Goal: Complete application form: Complete application form

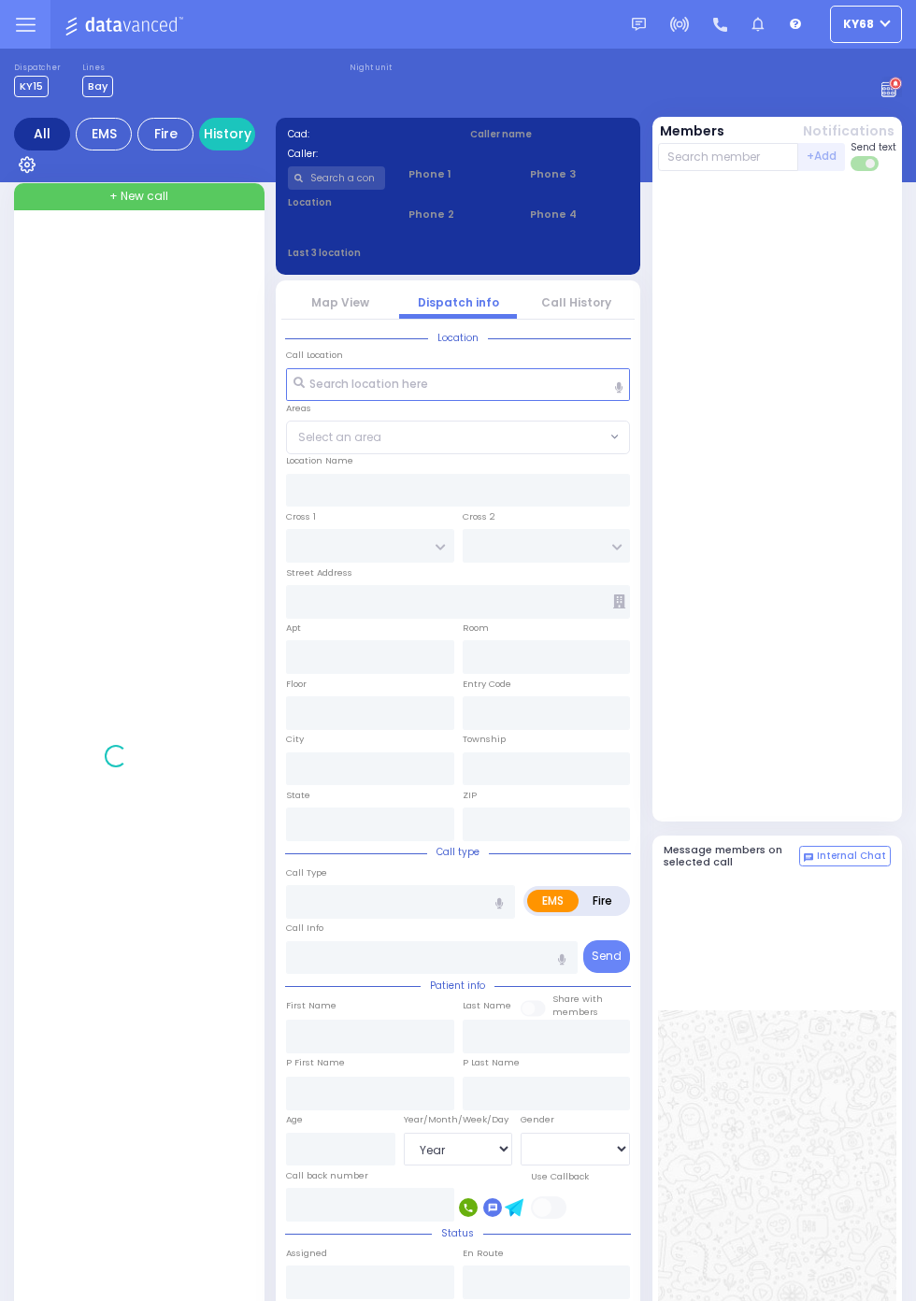
select select "Year"
select select "[DEMOGRAPHIC_DATA]"
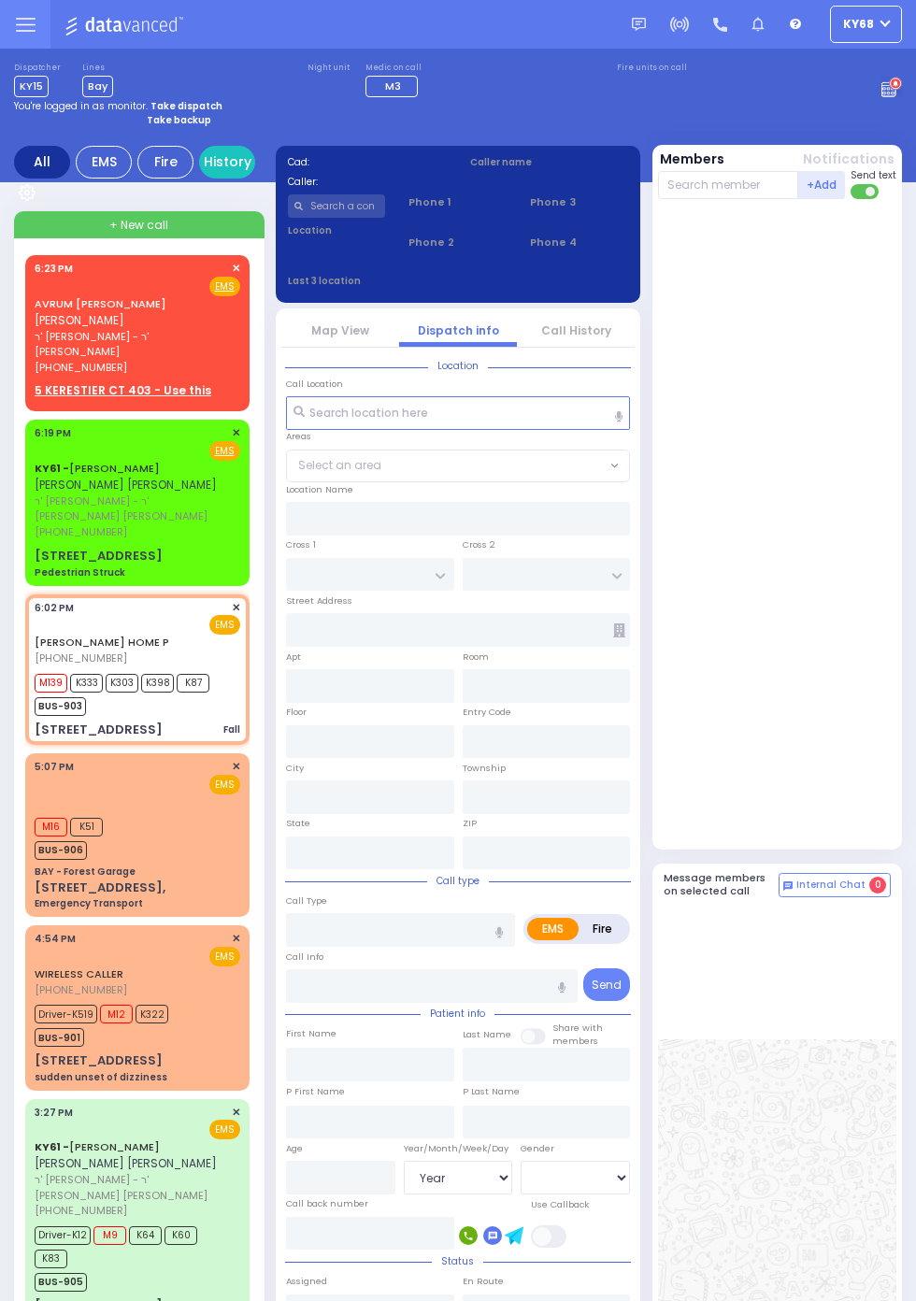
select select
type input "Fall"
radio input "true"
select select
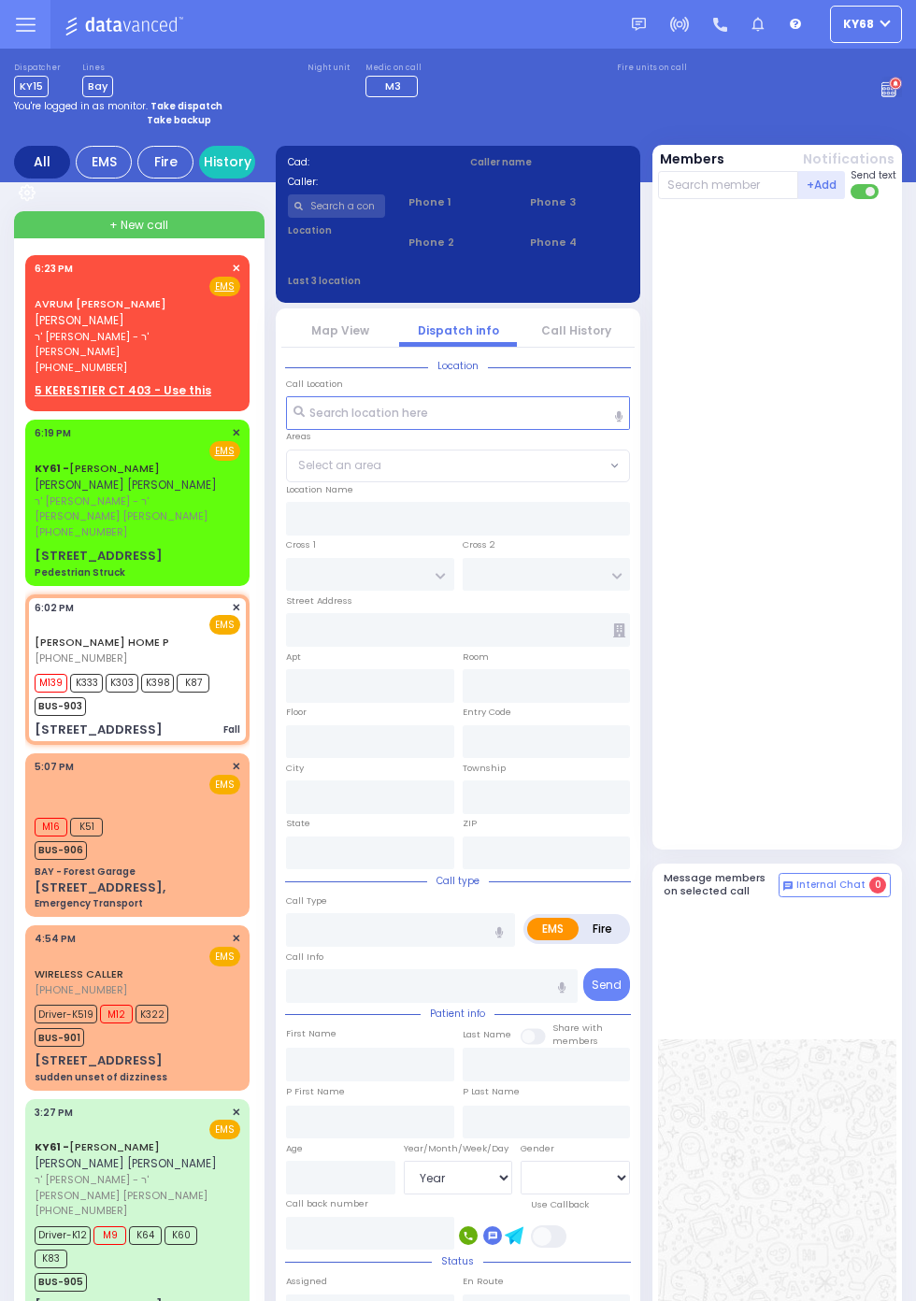
type input "18:02"
type input "18:05"
type input "St. Anthonys Comm Hospital"
type input "KAHAN DR"
type input "MERON DR"
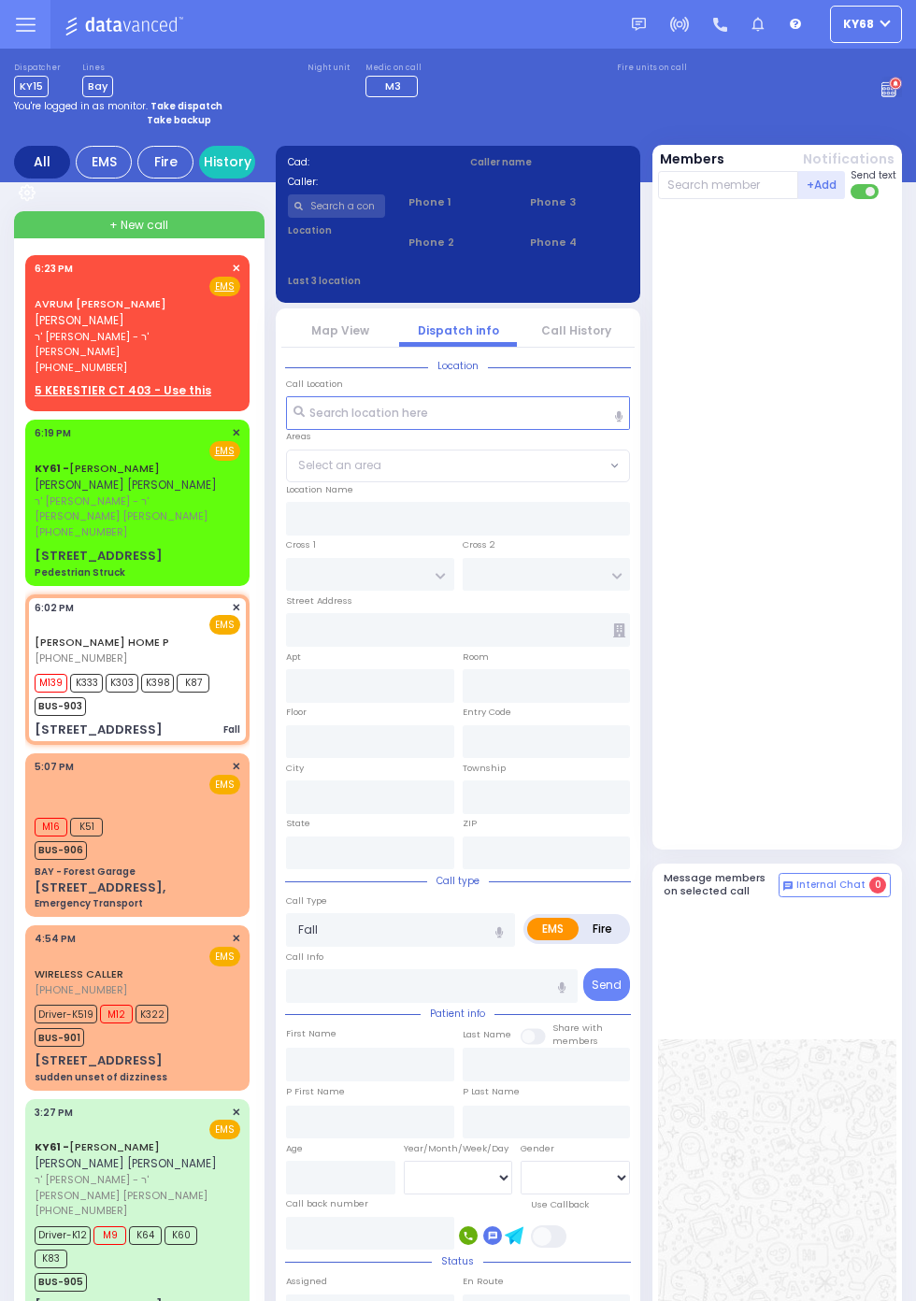
type input "[STREET_ADDRESS]"
type input "301"
type input "Monroe"
type input "[US_STATE]"
type input "10950"
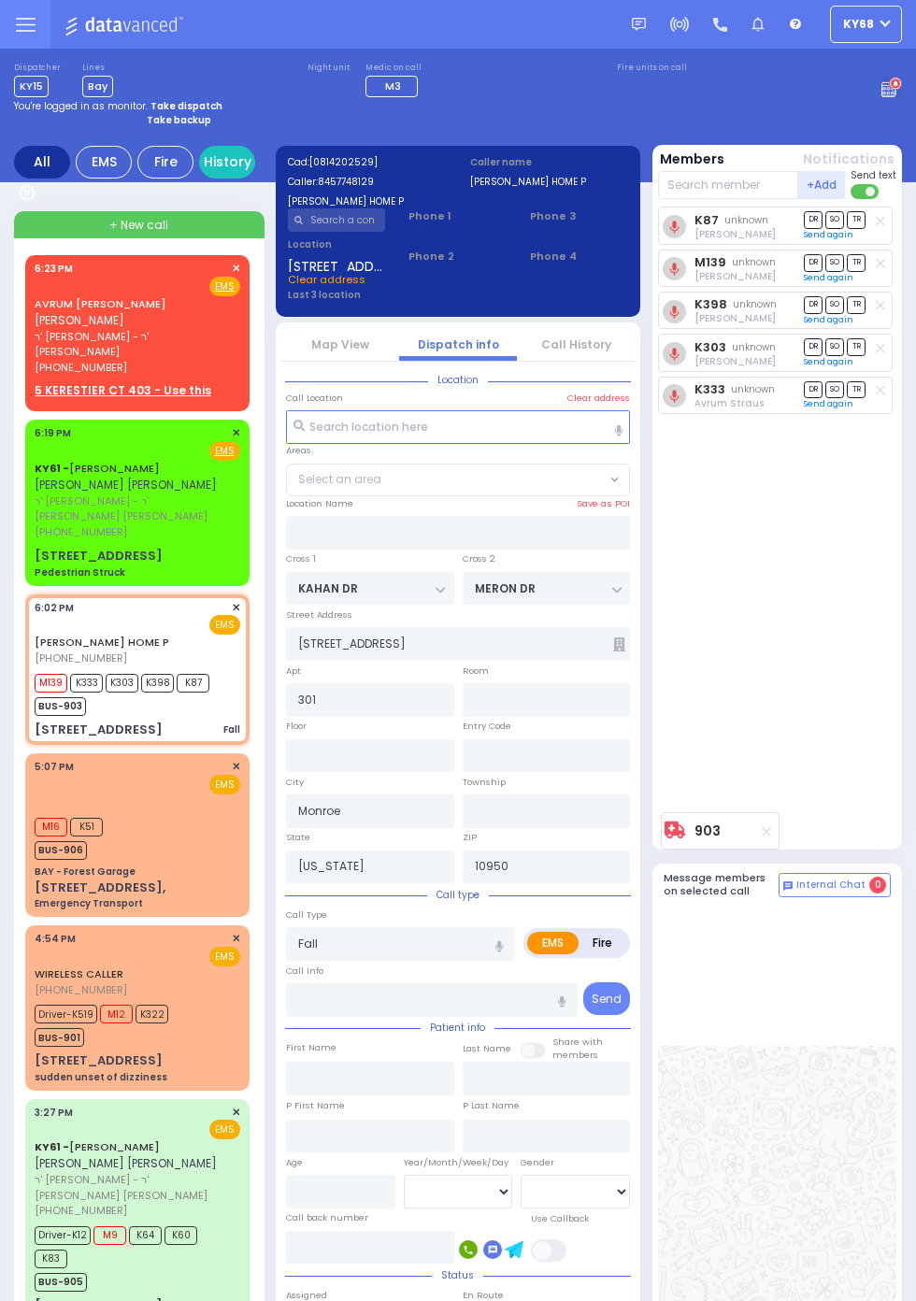
select select "SECTION 4"
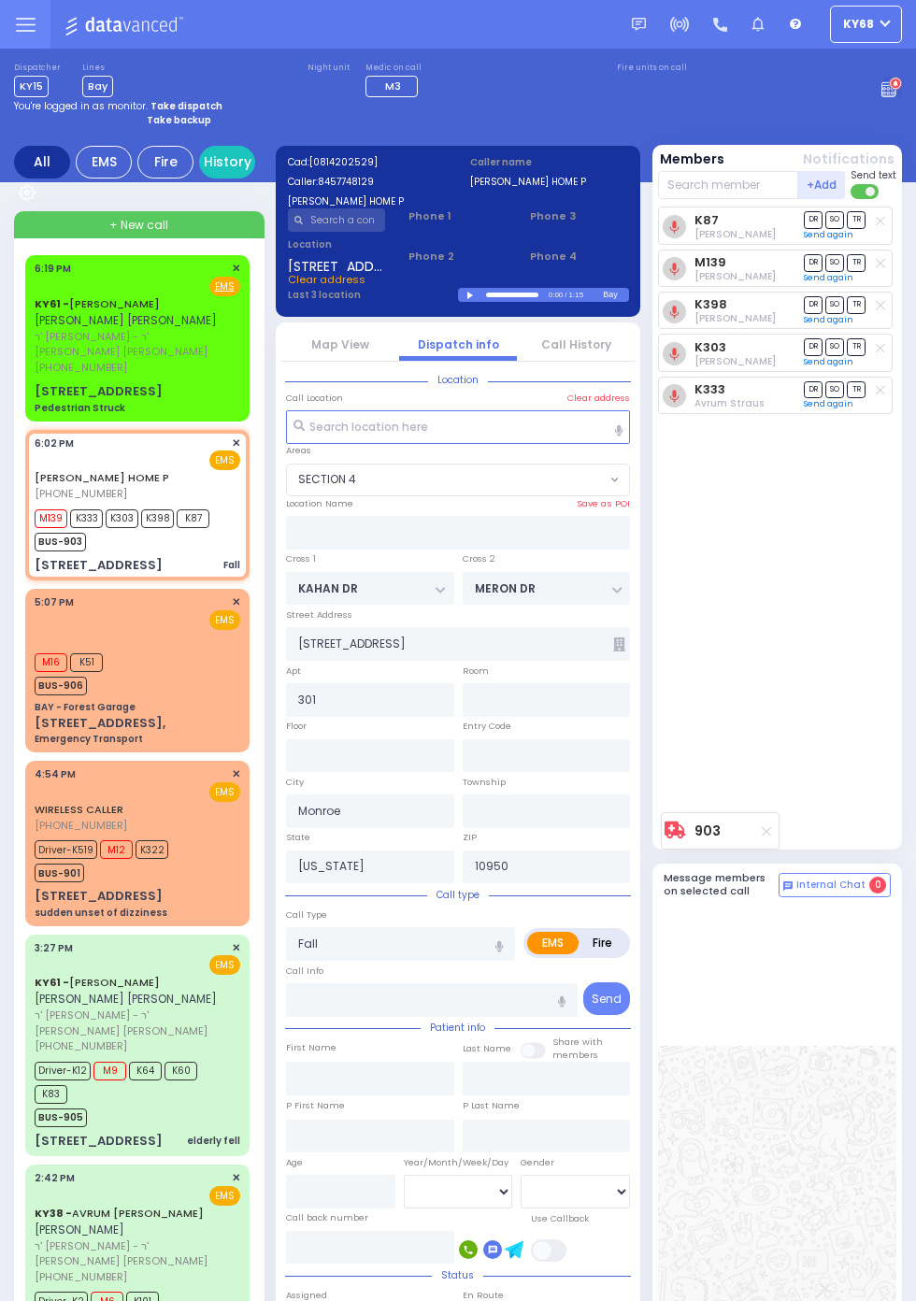
click at [361, 230] on input "text" at bounding box center [337, 219] width 98 height 23
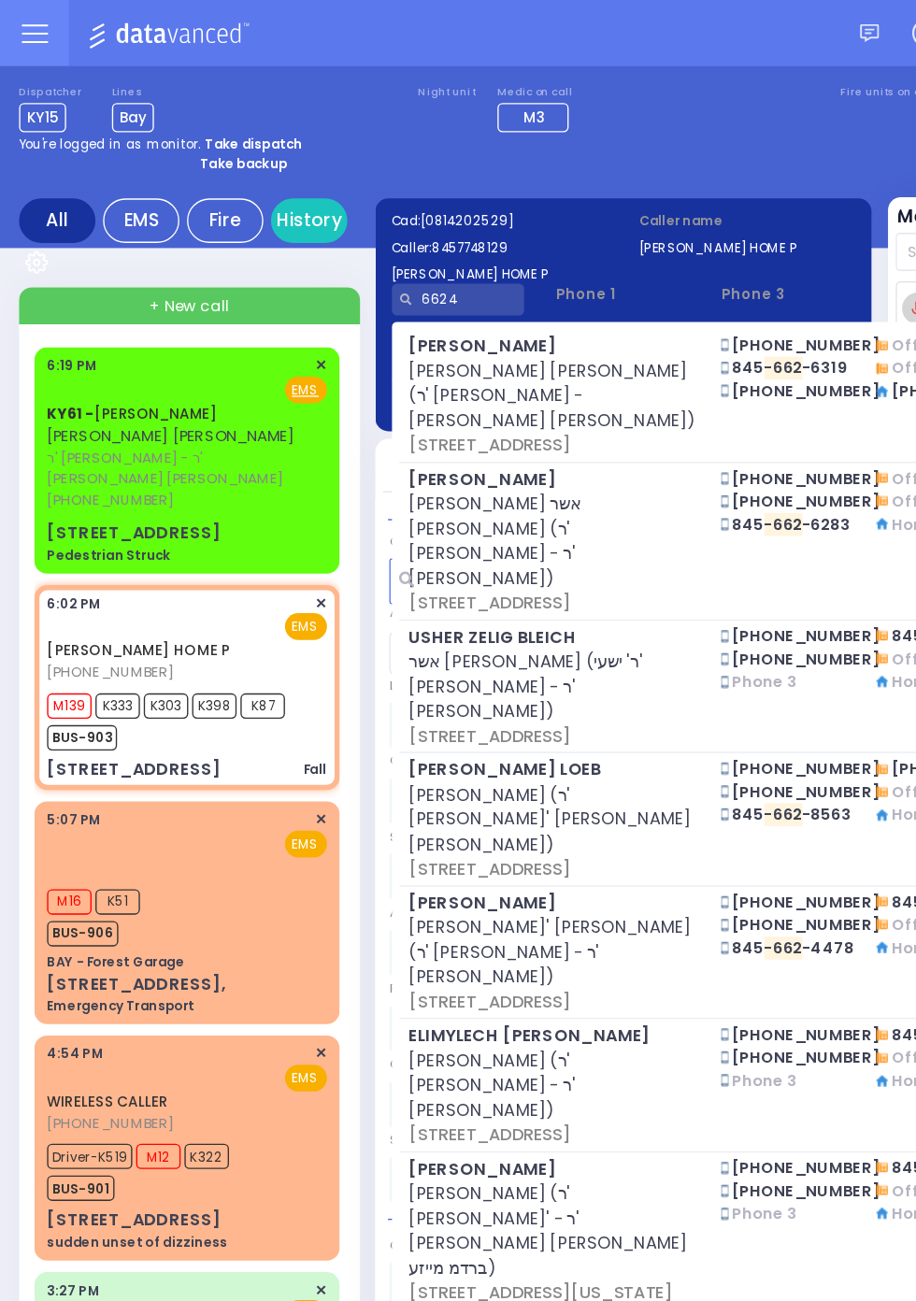
type input "66244"
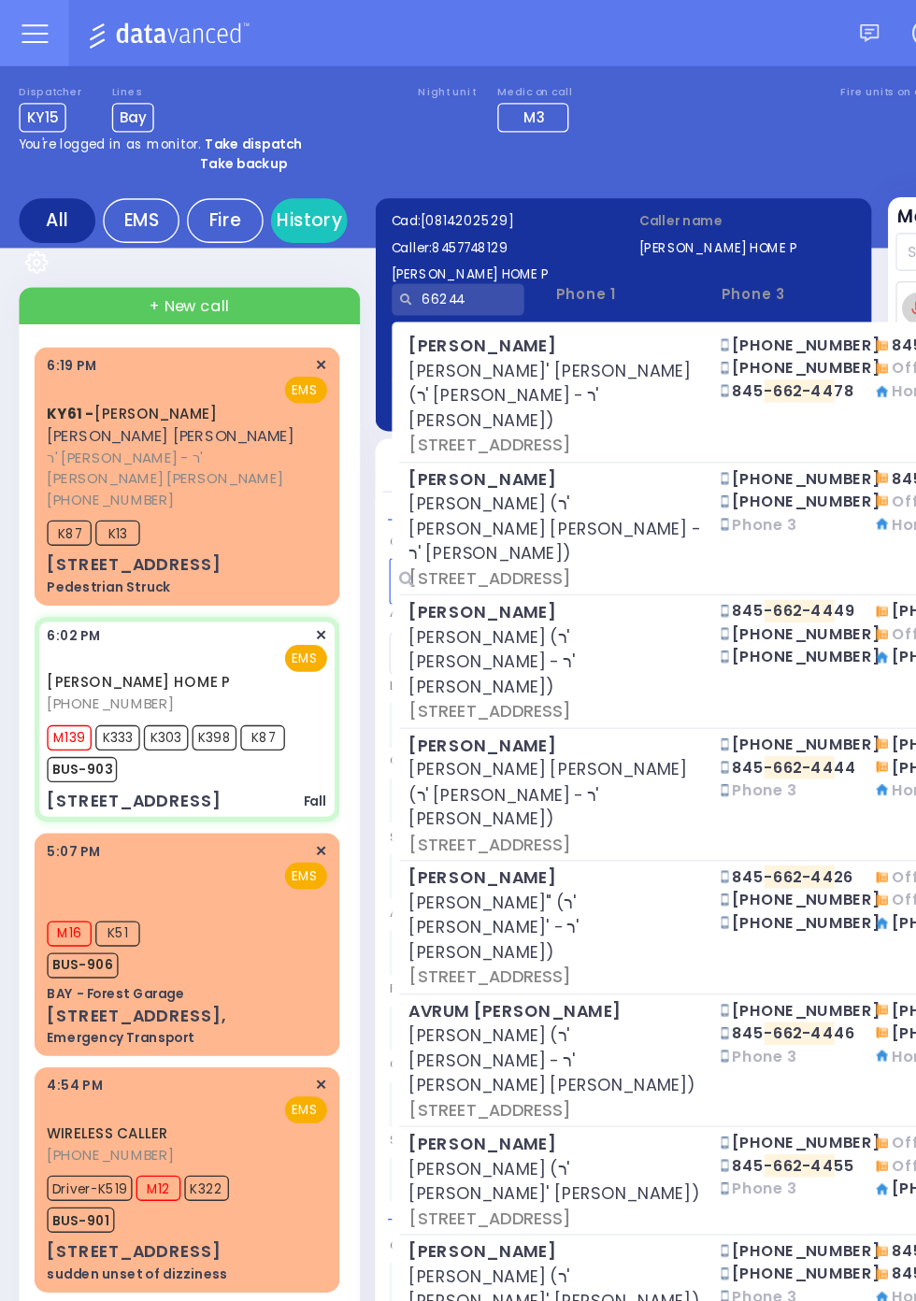
select select
radio input "true"
select select
type input "18:28"
type input "662449"
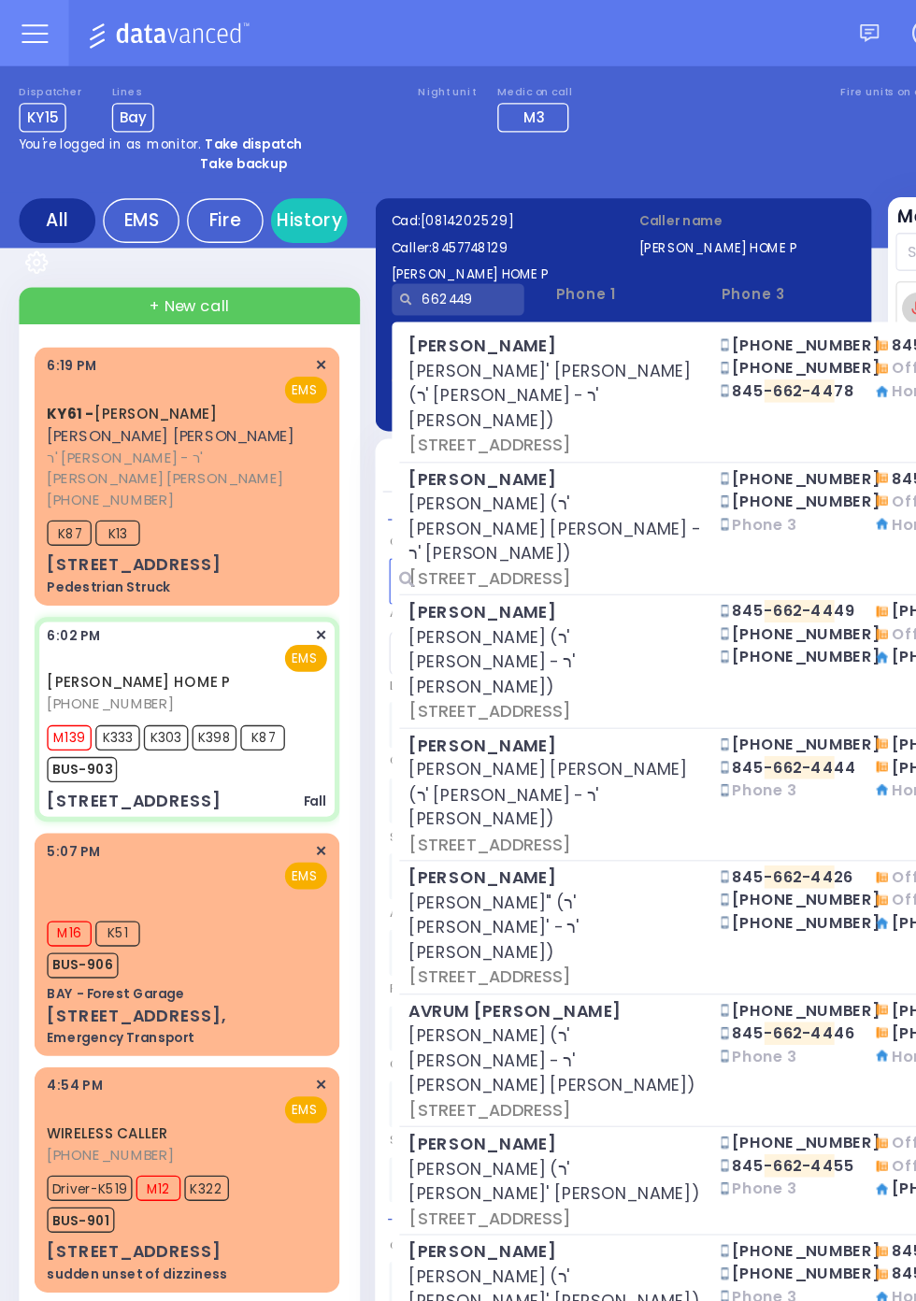
select select "SECTION 4"
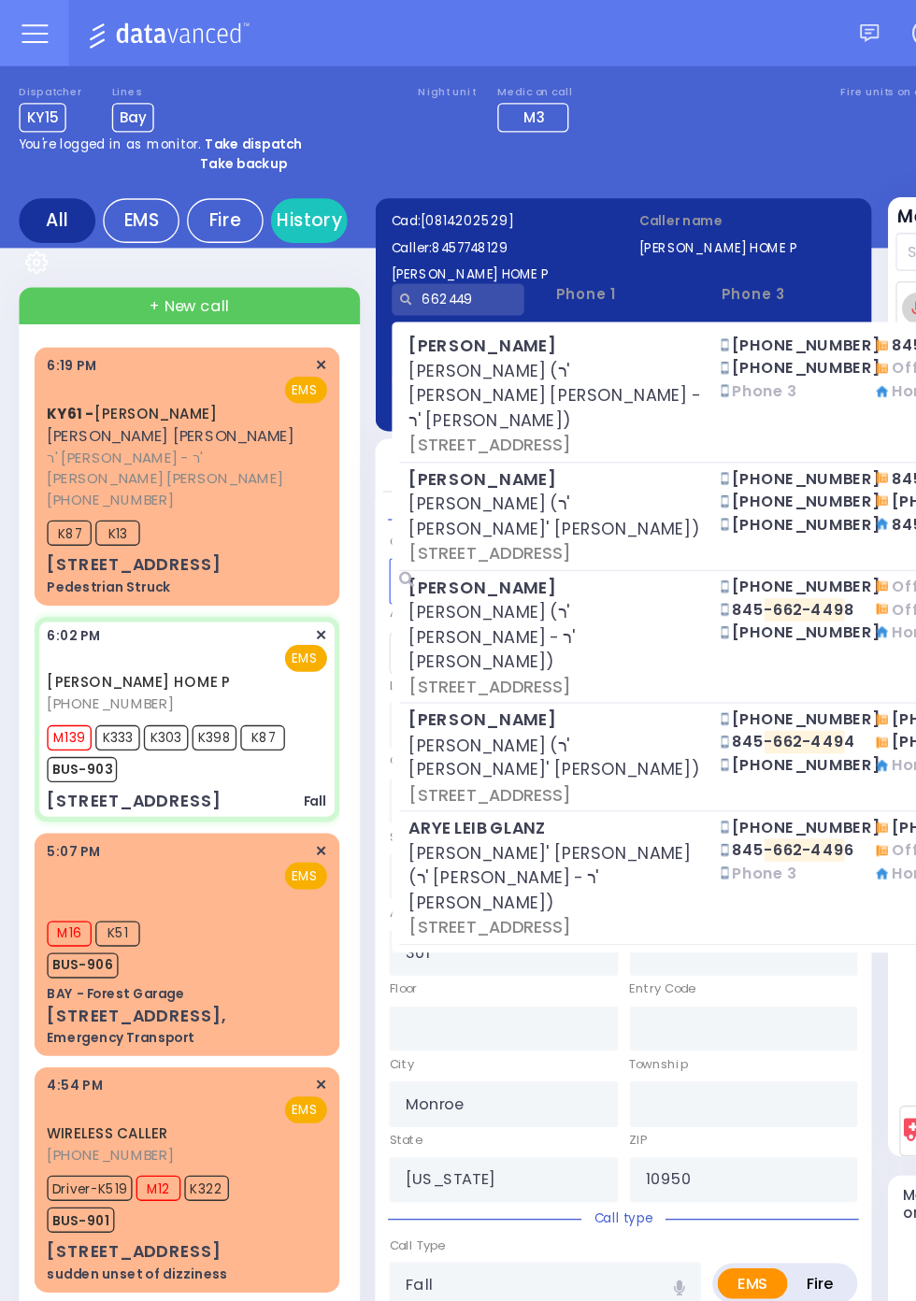
type input "662449"
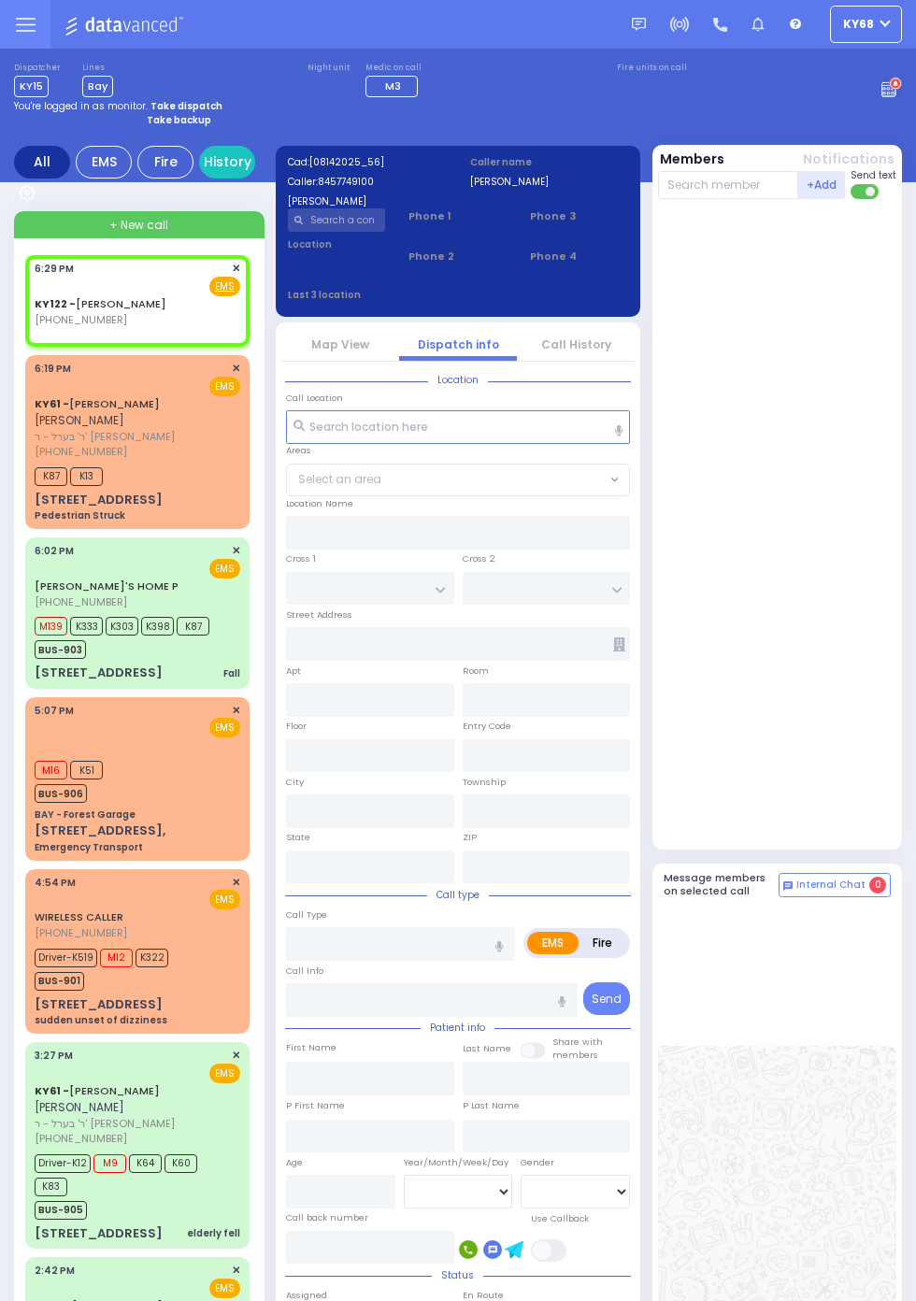
select select
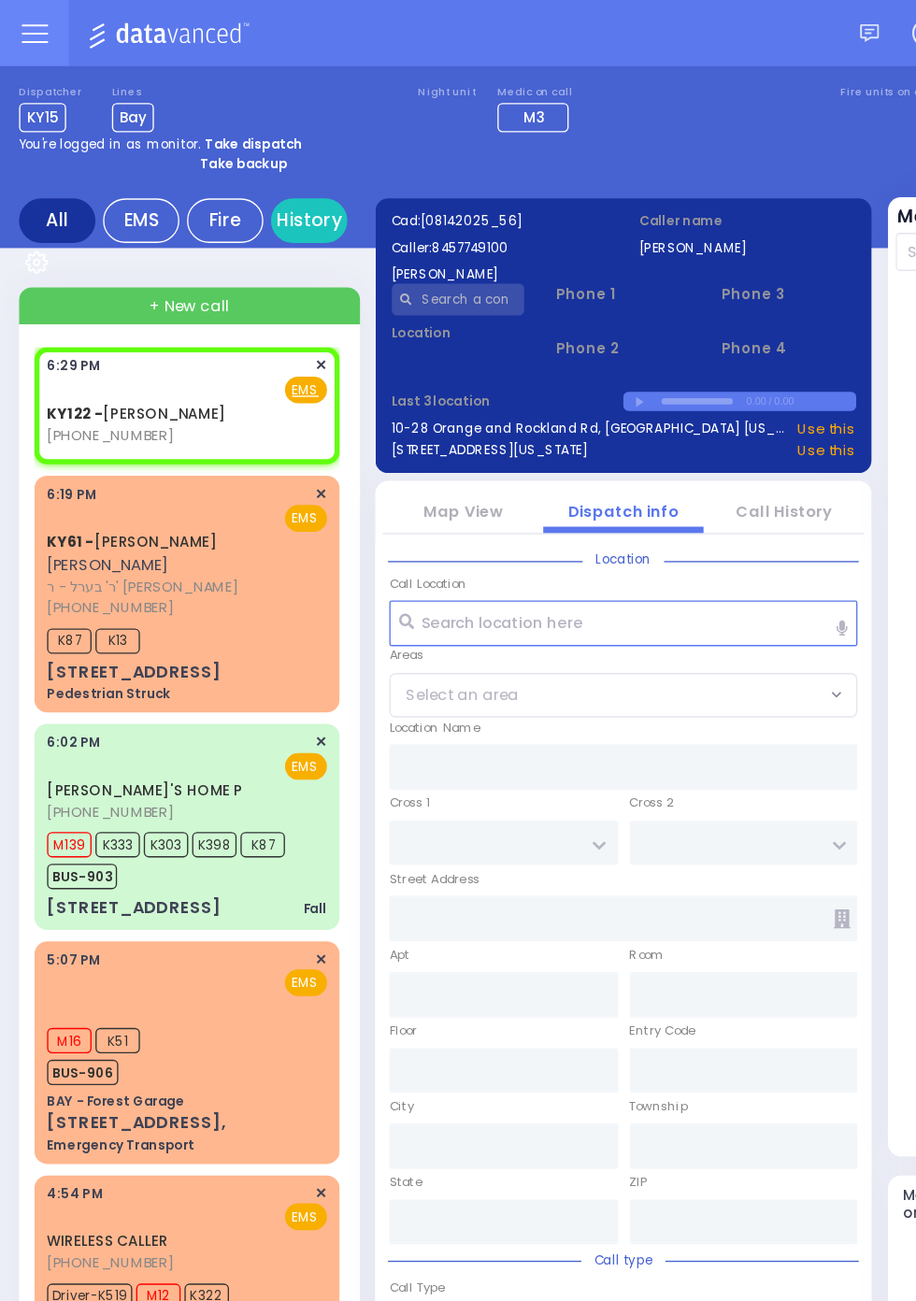
select select
radio input "true"
select select
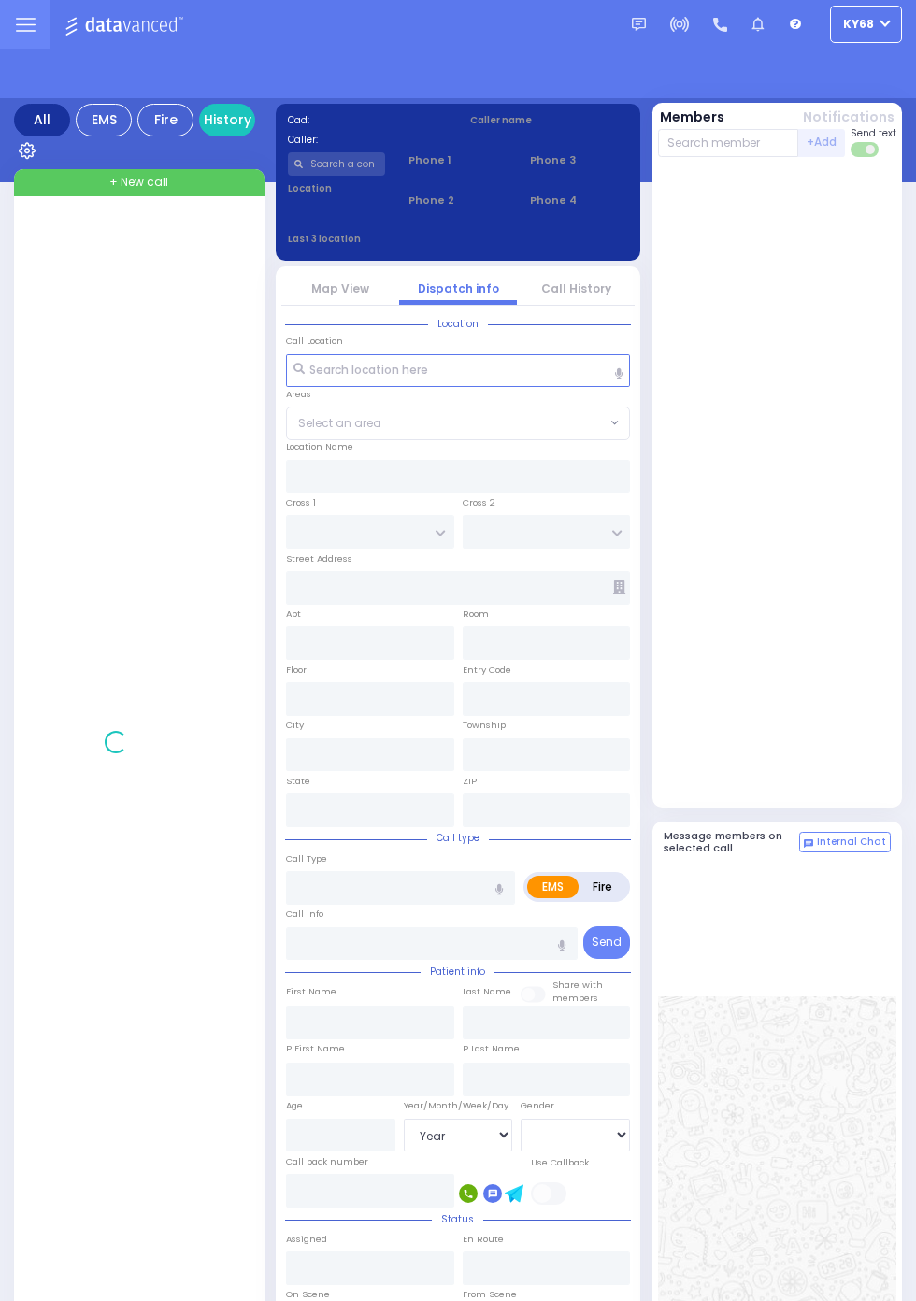
select select "Year"
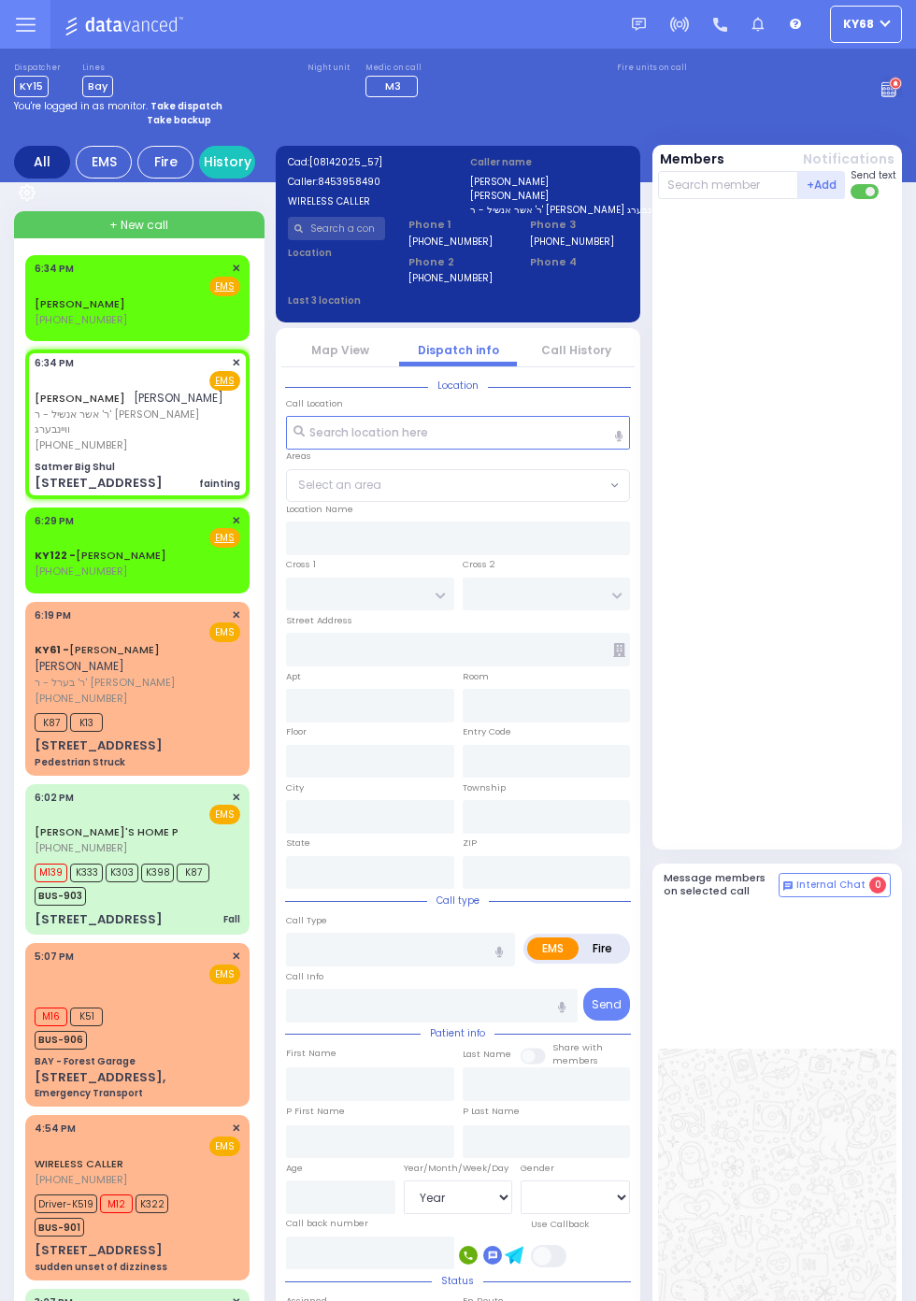
select select
type input "Satmer Big Shul"
type input "EAHAL COURT"
type input "[STREET_ADDRESS]"
type input "[PERSON_NAME]"
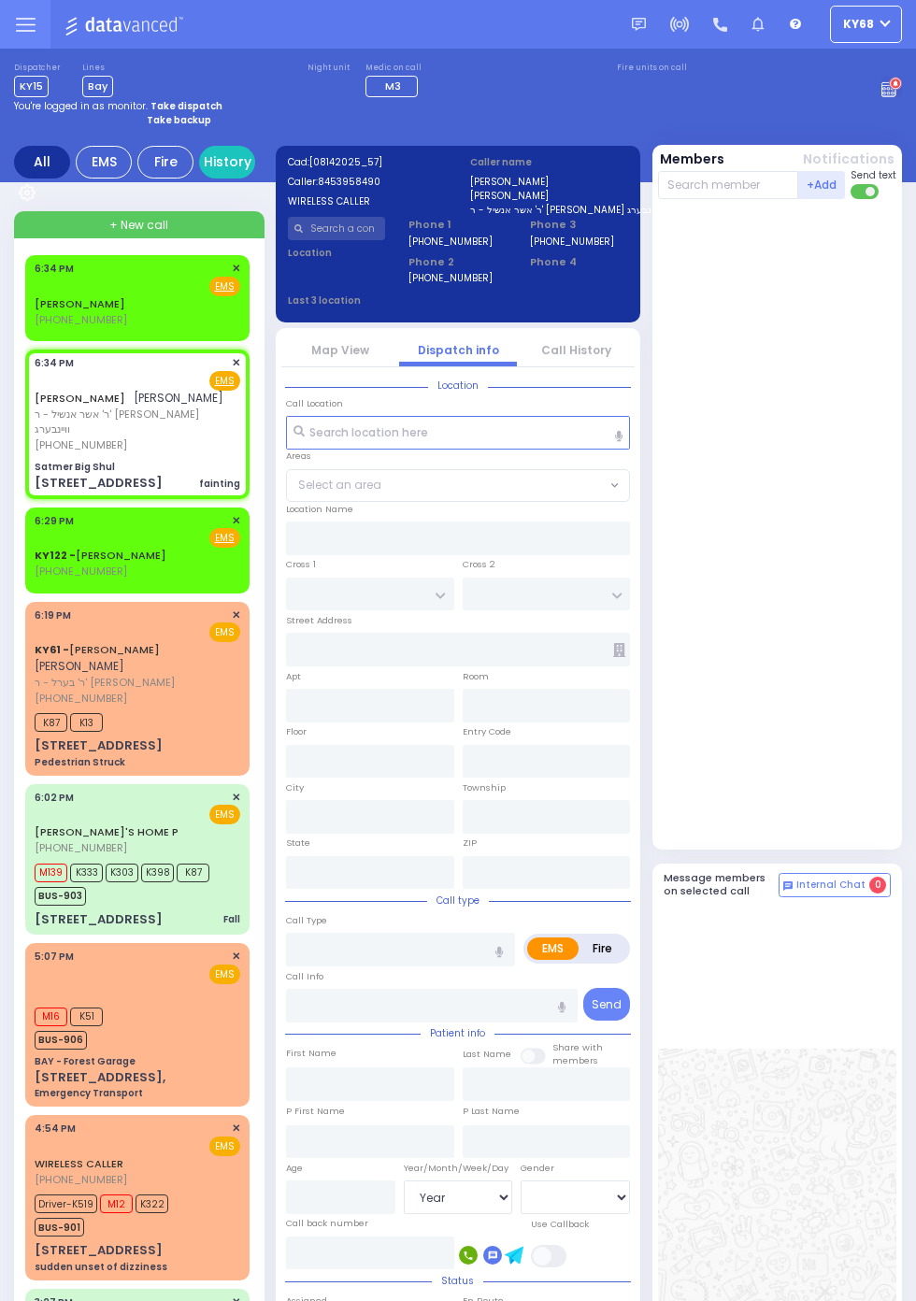
type input "[US_STATE]"
type input "10950"
type input "fainting"
radio input "true"
type input "[PERSON_NAME]"
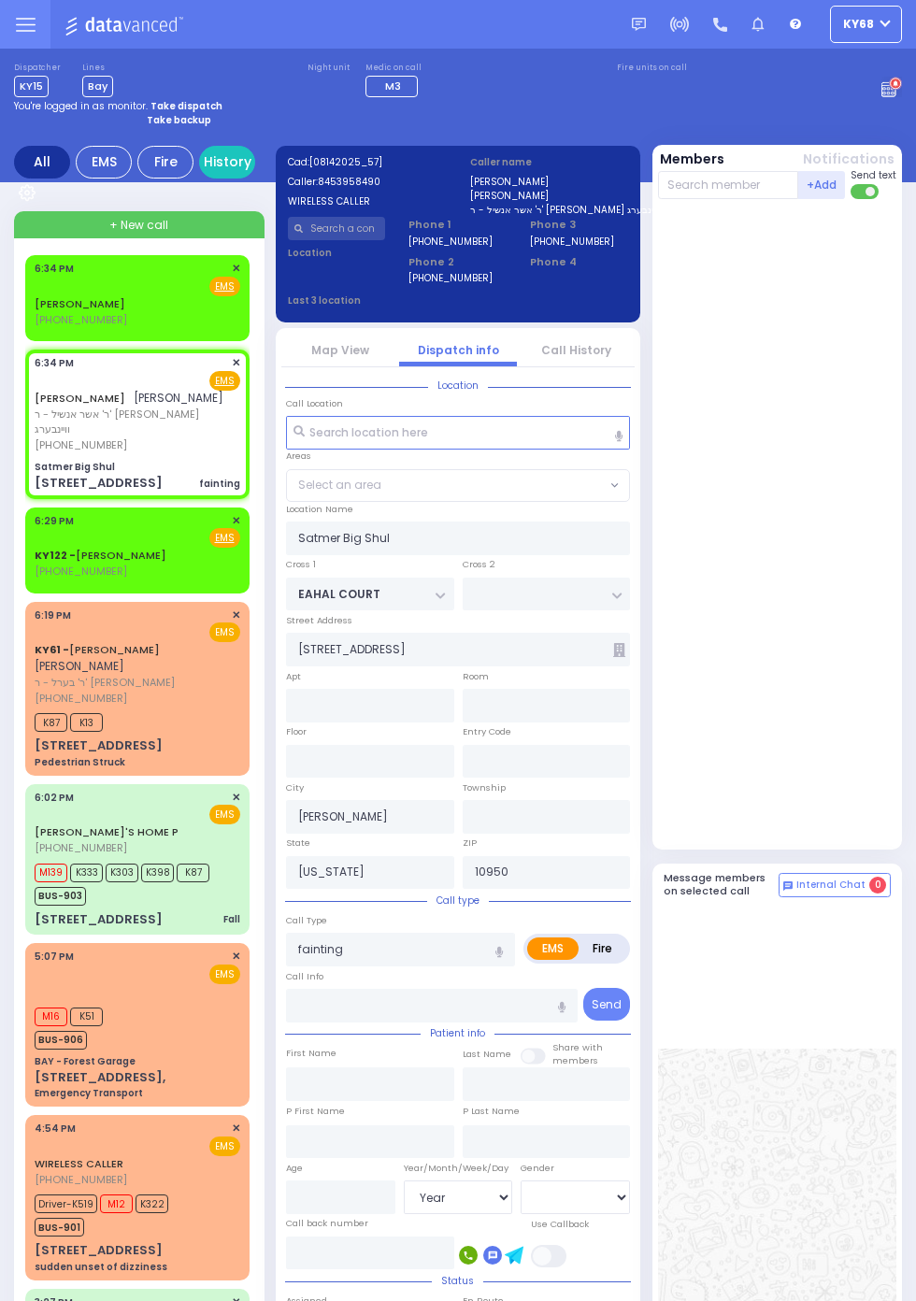
type input "[PERSON_NAME]"
select select
type input "18:34"
select select "SECTION 1"
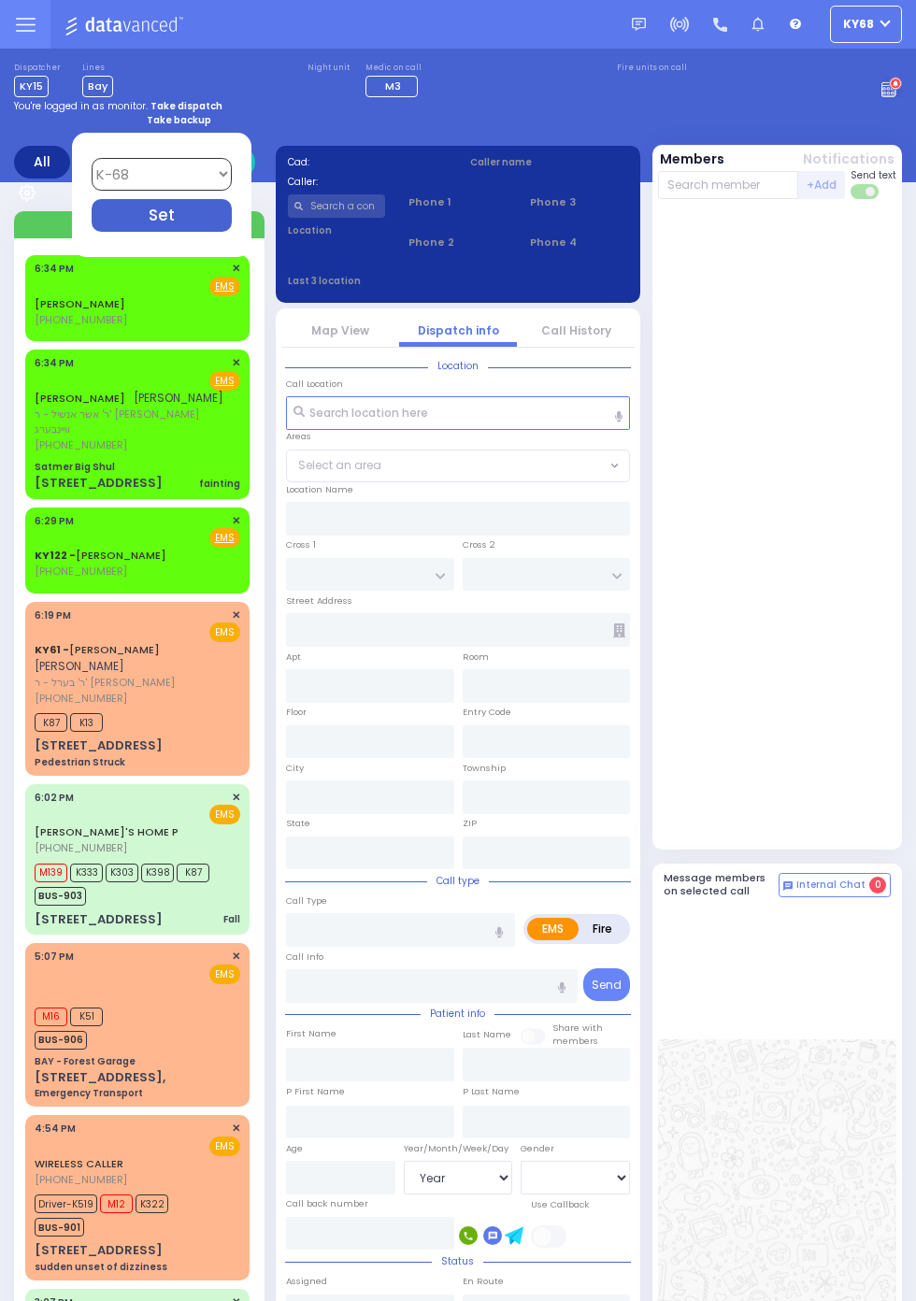
select select "12"
select select "Year"
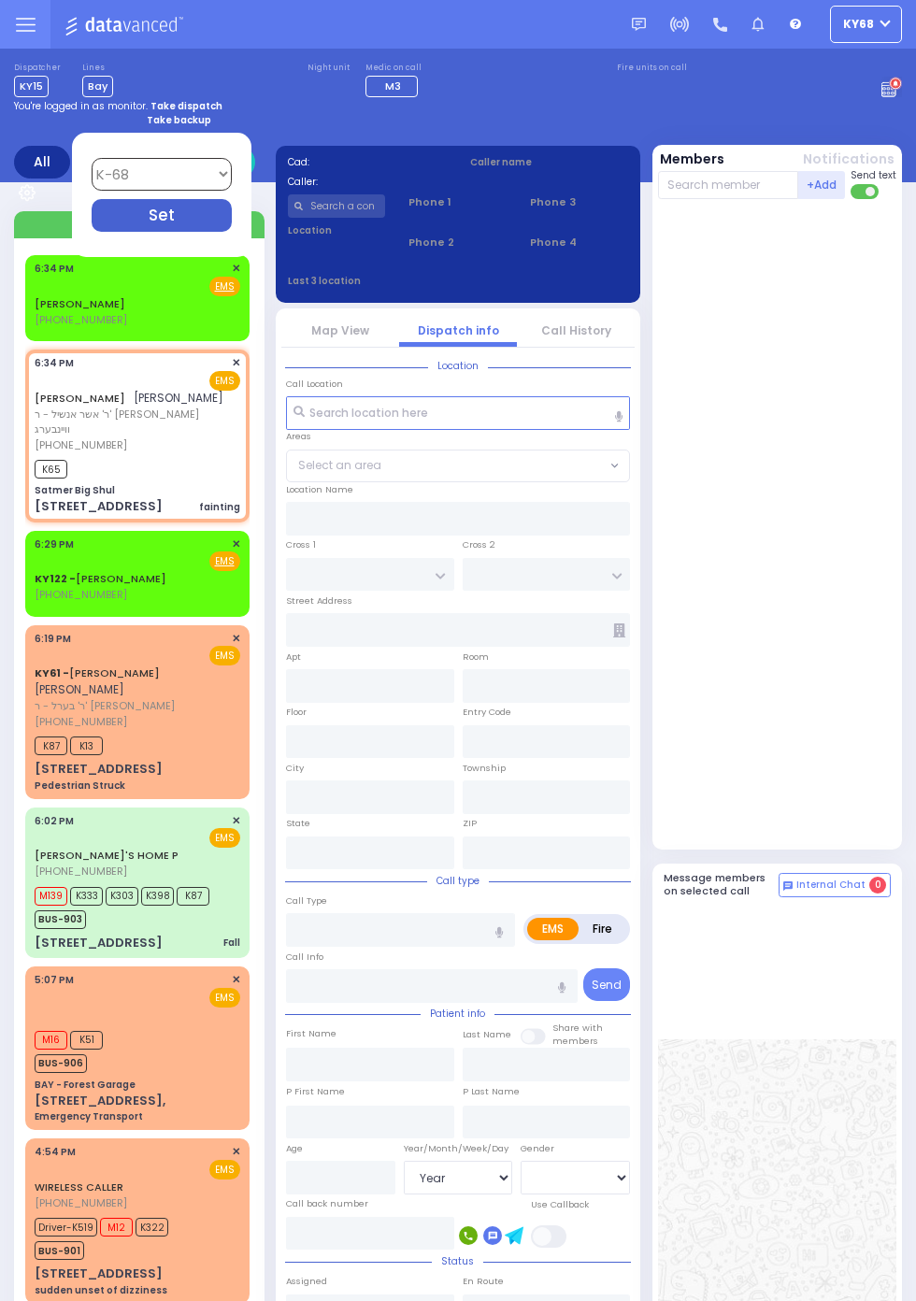
select select
type input "fainting"
radio input "true"
type input "[PERSON_NAME]"
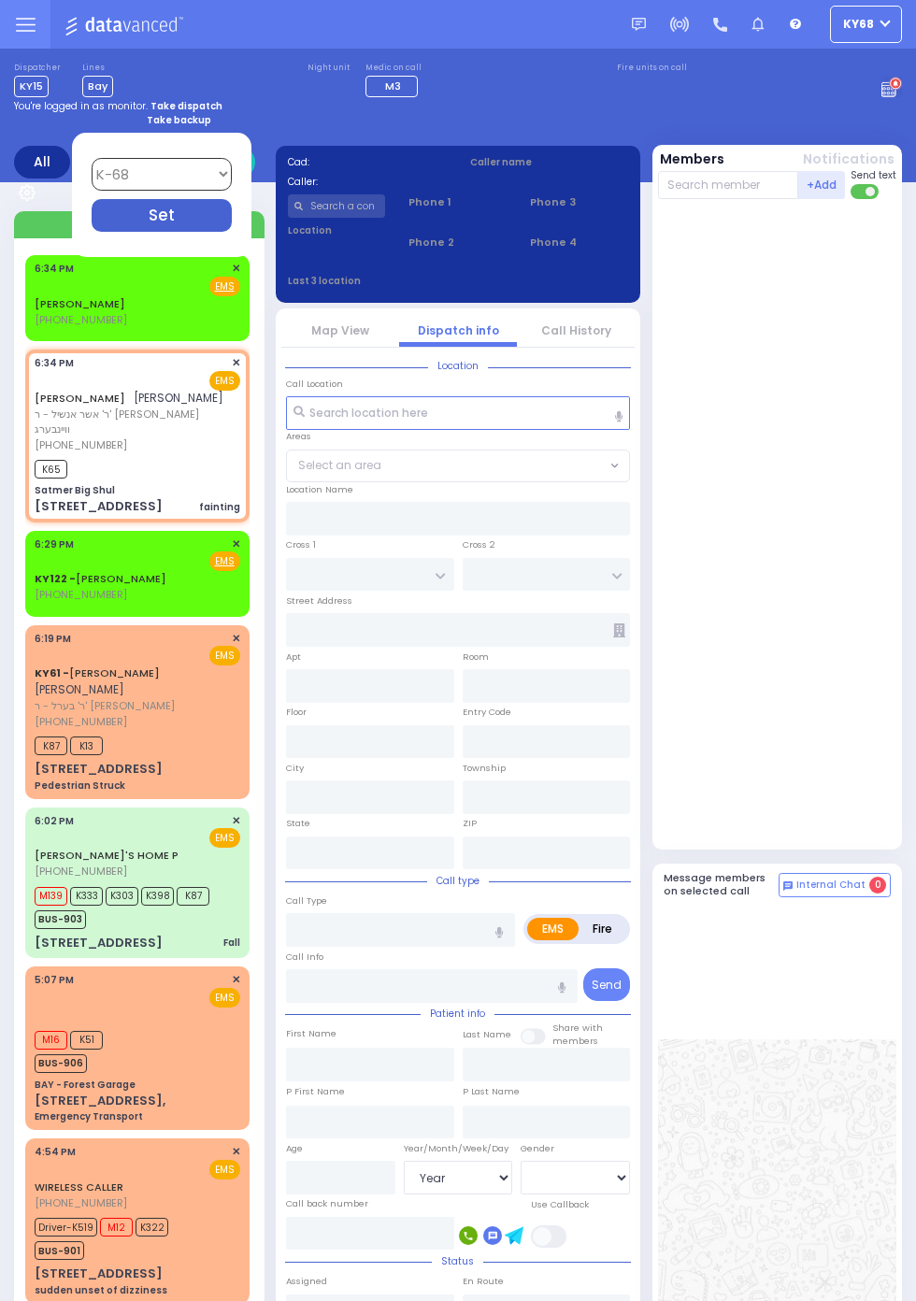
select select
type input "18:34"
type input "18:36"
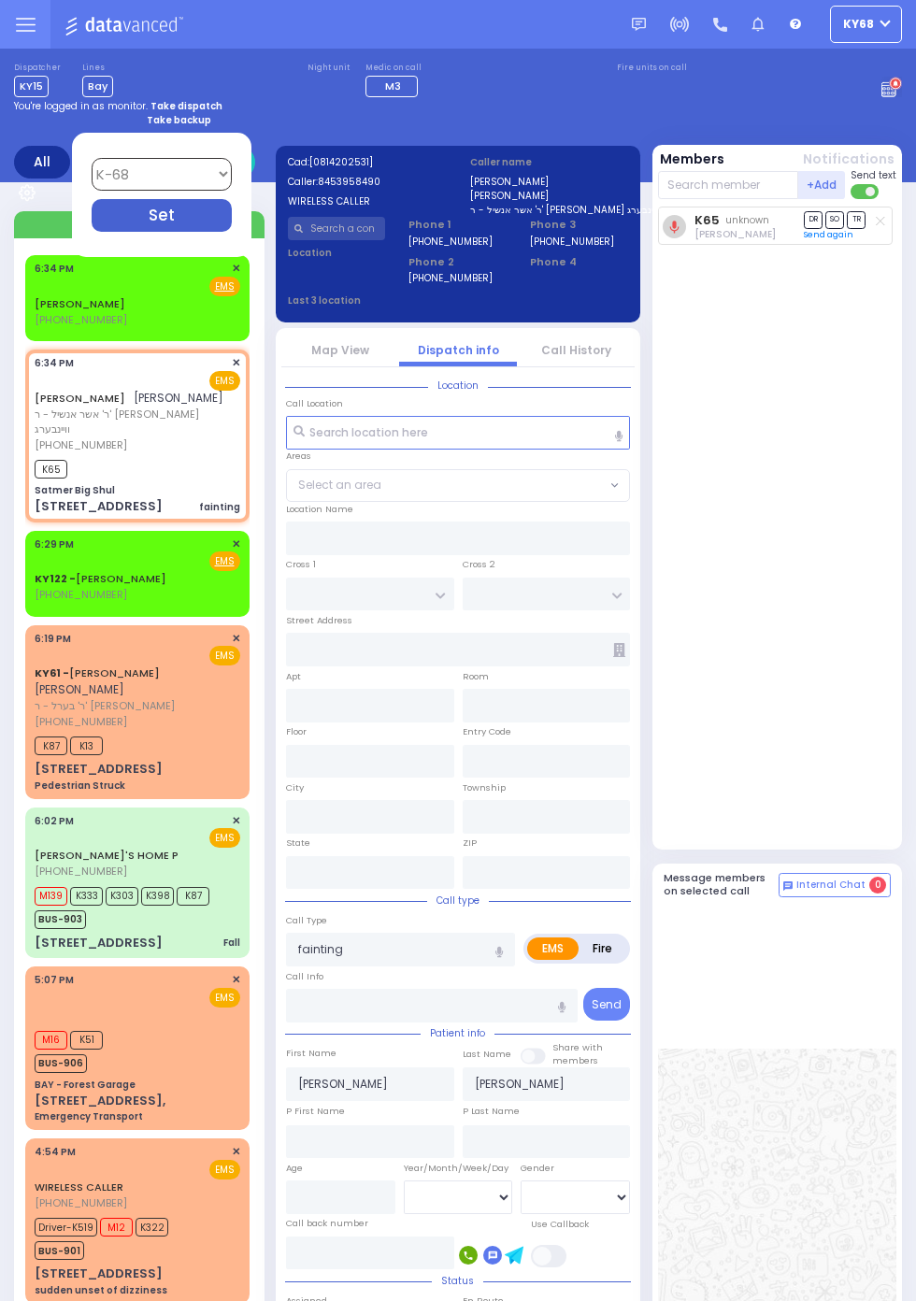
type input "Satmer Big Shul"
type input "EAHAL COURT"
type input "[STREET_ADDRESS]"
type input "[PERSON_NAME]"
type input "[US_STATE]"
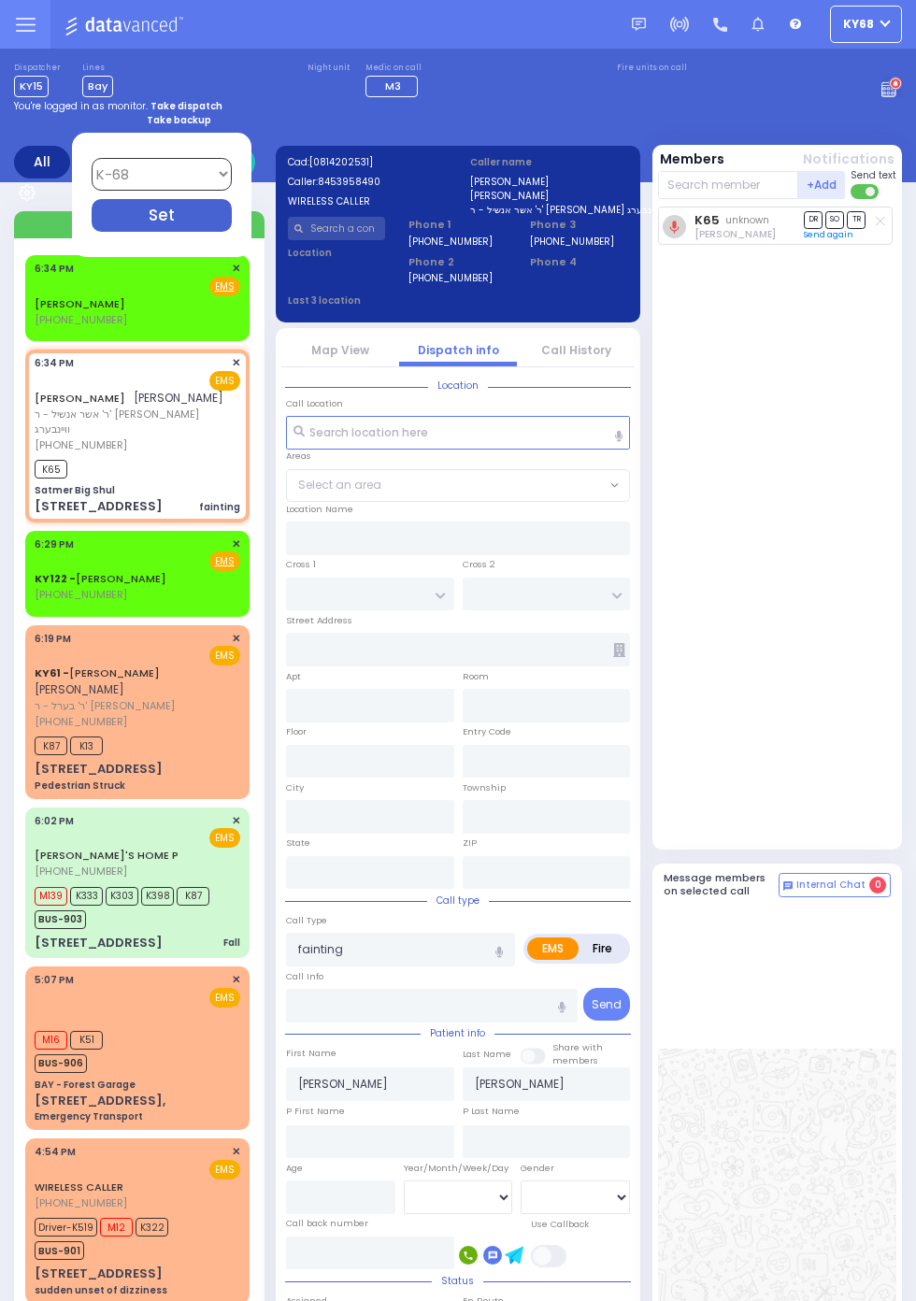
type input "10950"
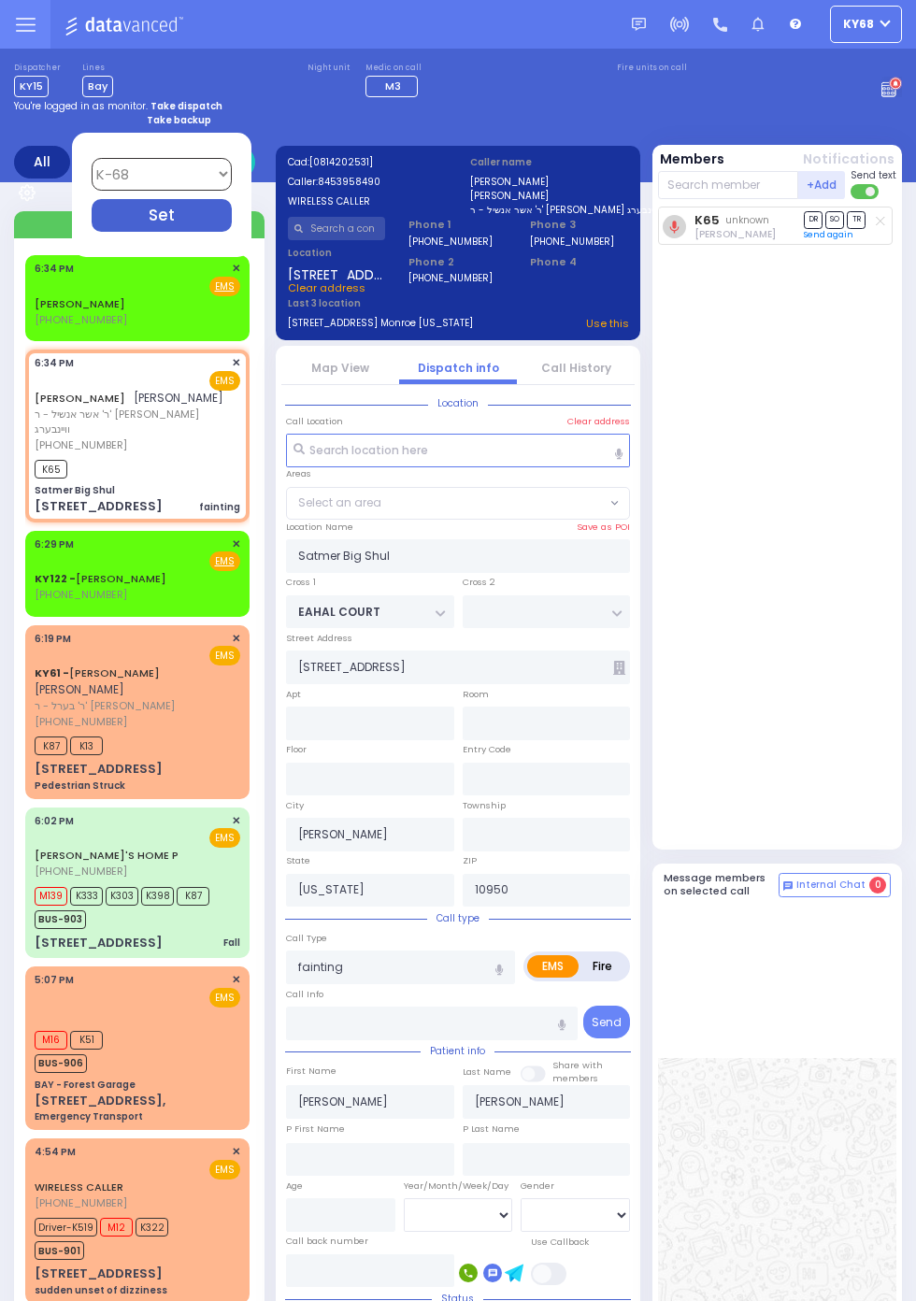
select select "SECTION 1"
select select
radio input "true"
select select
select select "SECTION 1"
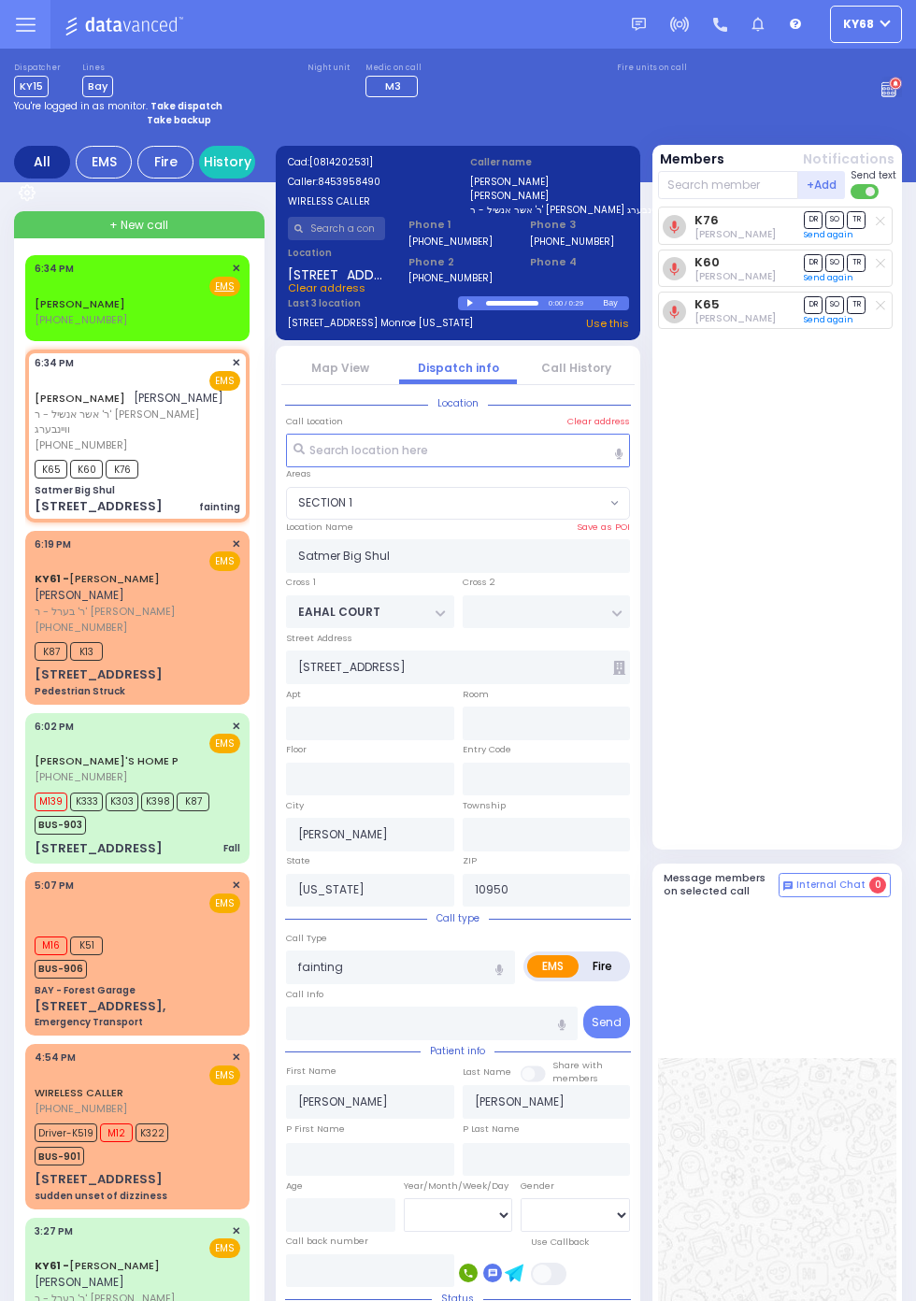
select select "SECTION 1"
select select
click at [40, 818] on span "BUS-903" at bounding box center [60, 825] width 51 height 19
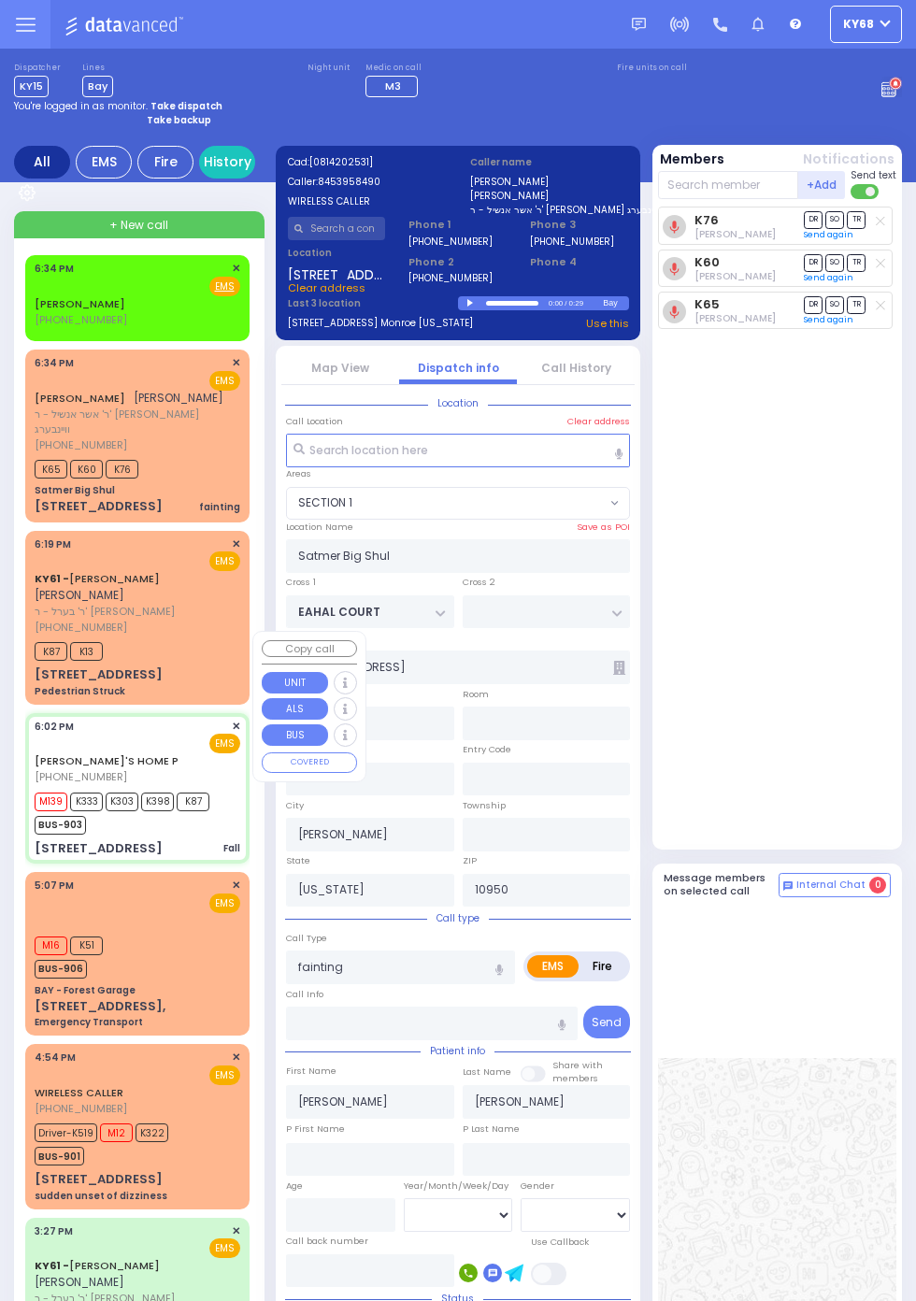
select select
type input "Fall"
radio input "true"
type input "[DEMOGRAPHIC_DATA]"
type input "Herskovitz"
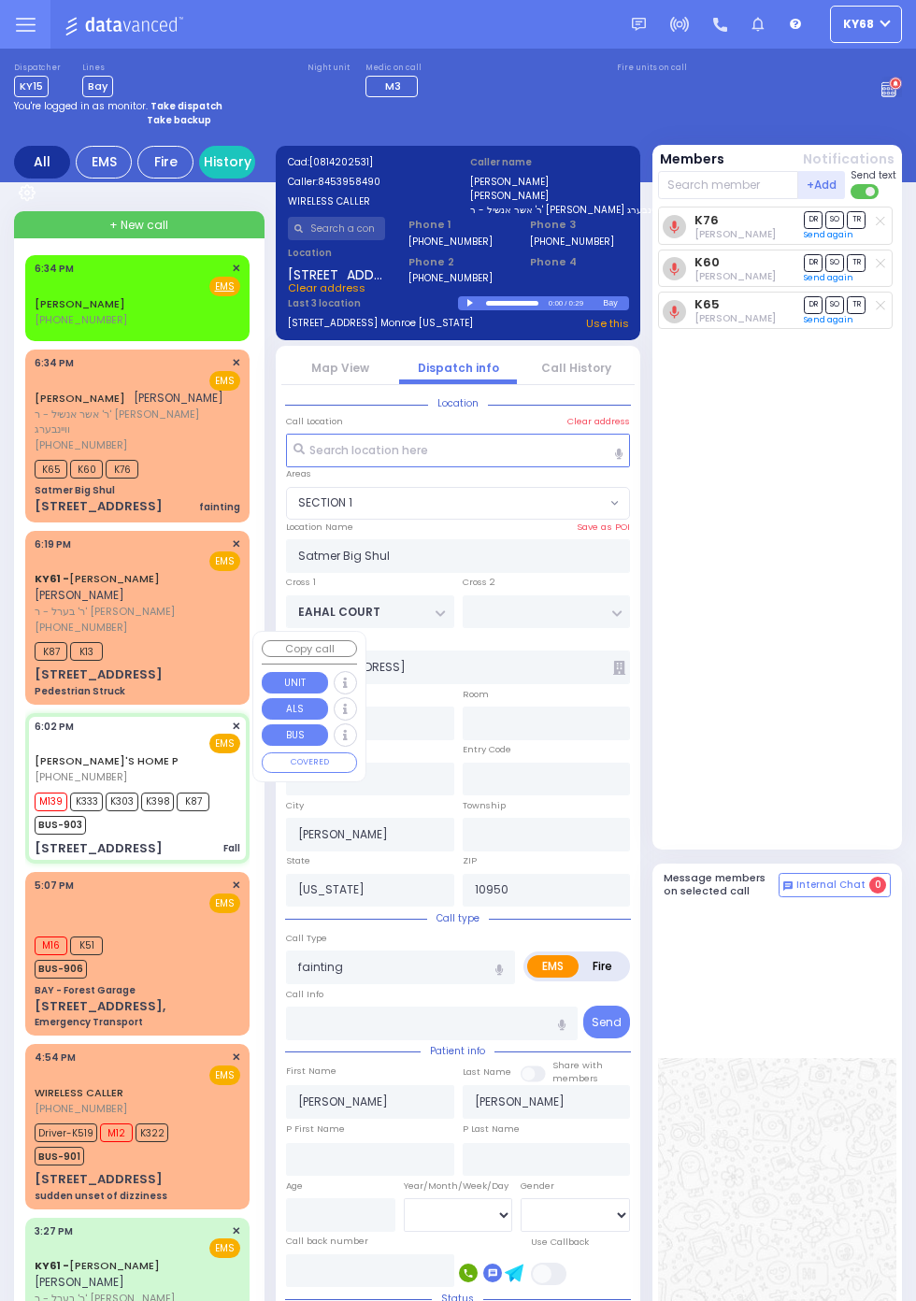
type input "53"
select select "Year"
select select "[DEMOGRAPHIC_DATA]"
type input "18:02"
type input "18:05"
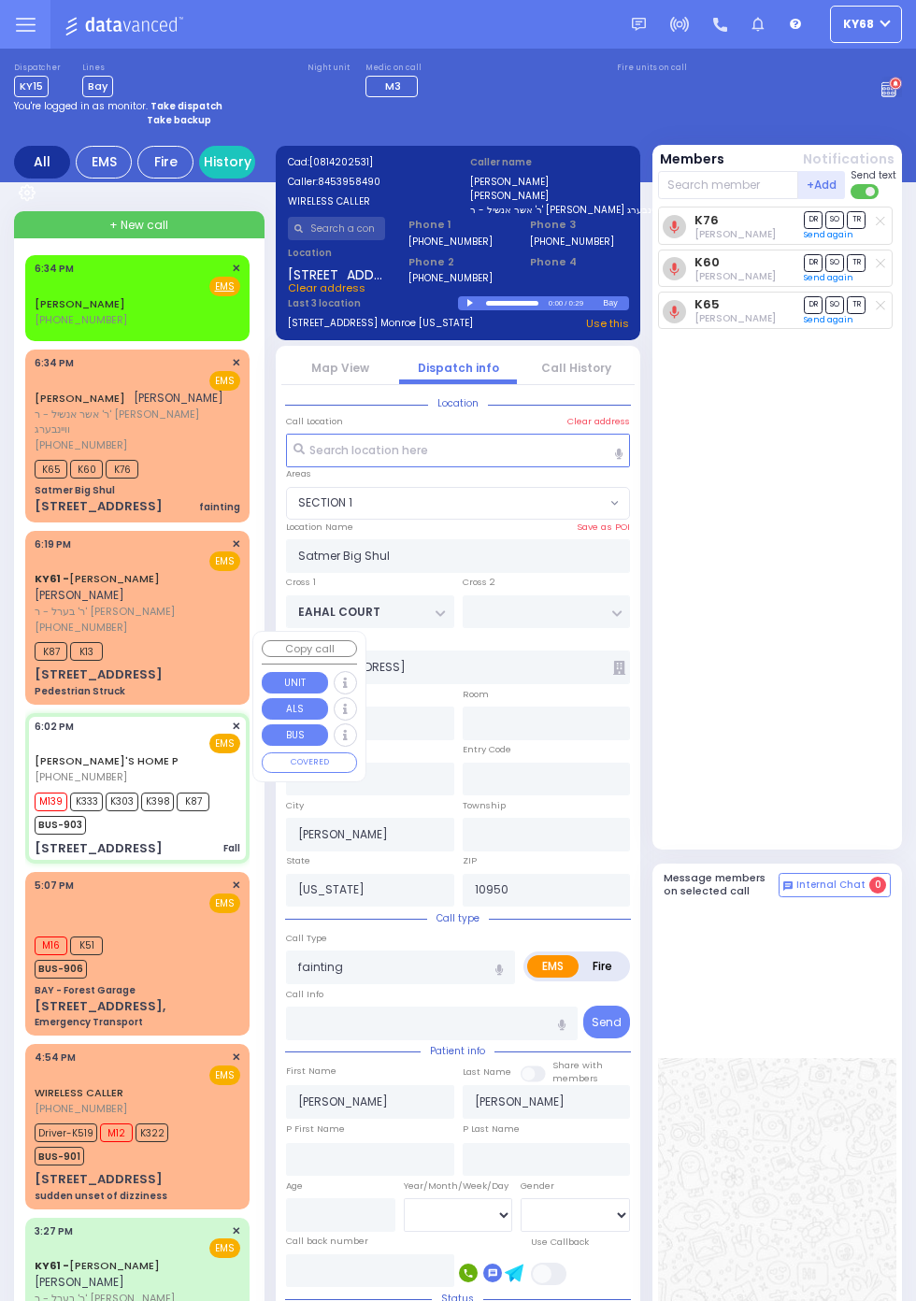
type input "18:28"
type input "[GEOGRAPHIC_DATA]"
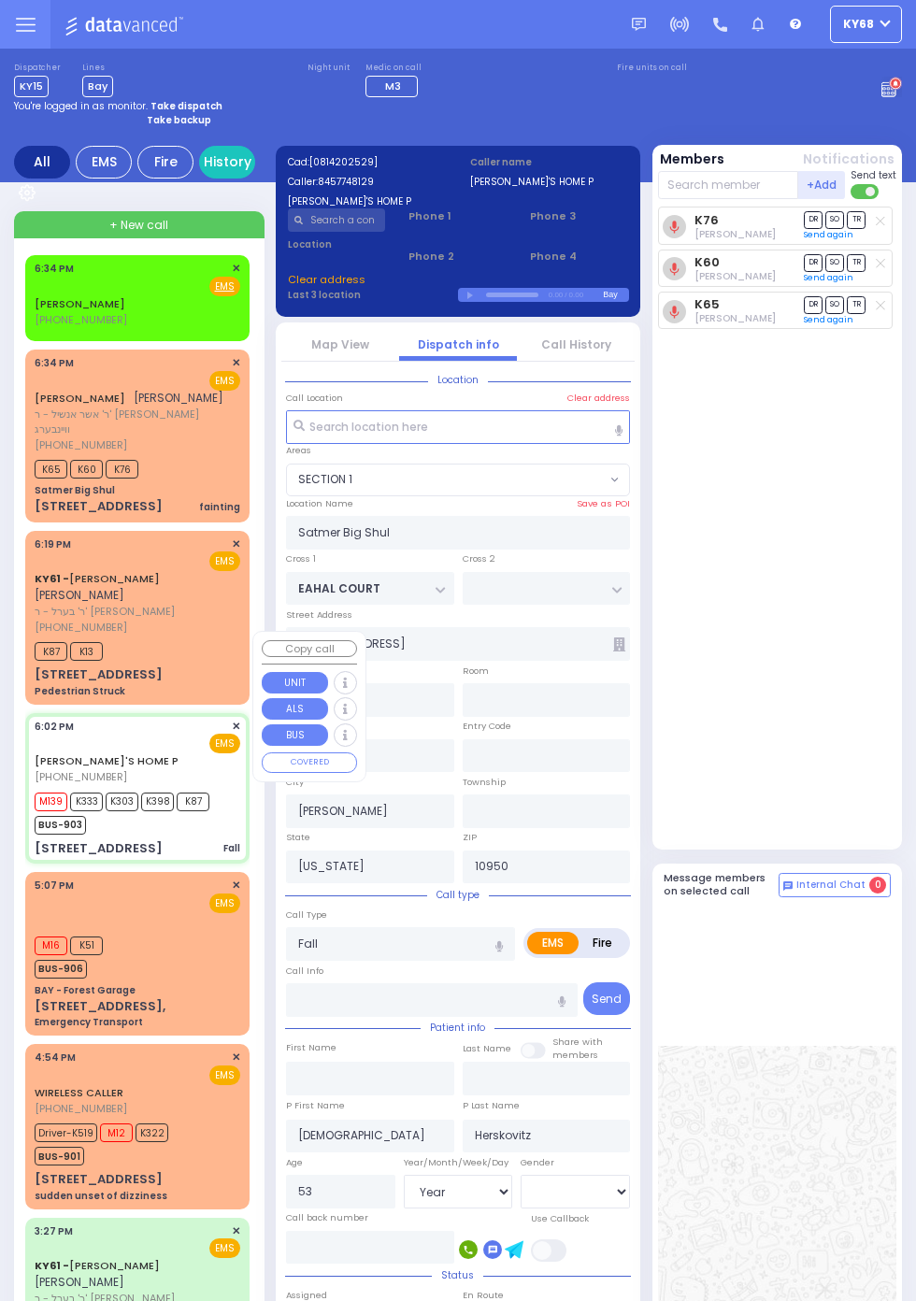
type input "KAHAN DR"
type input "MERON DR"
type input "[STREET_ADDRESS]"
type input "301"
type input "Monroe"
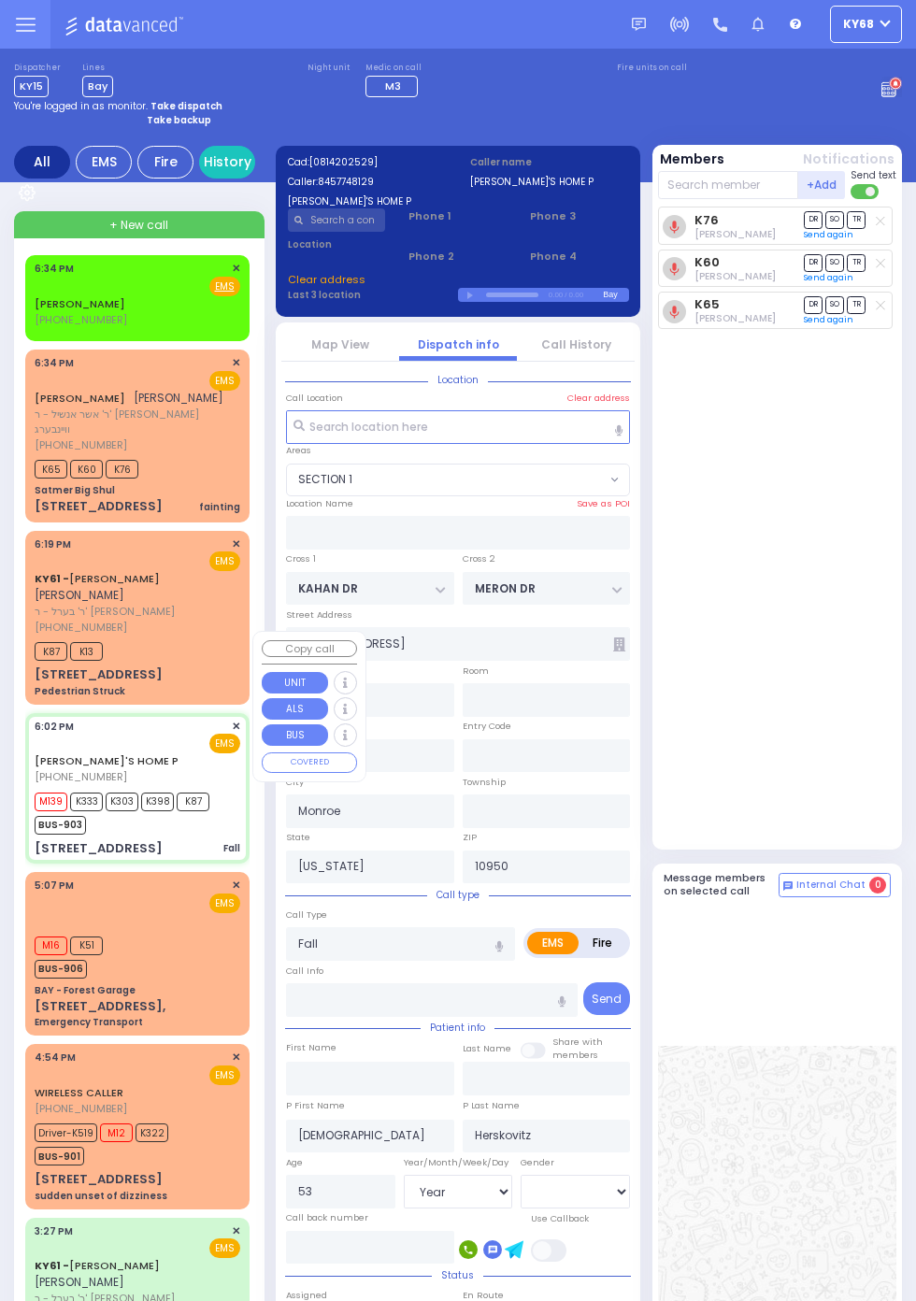
select select "SECTION 4"
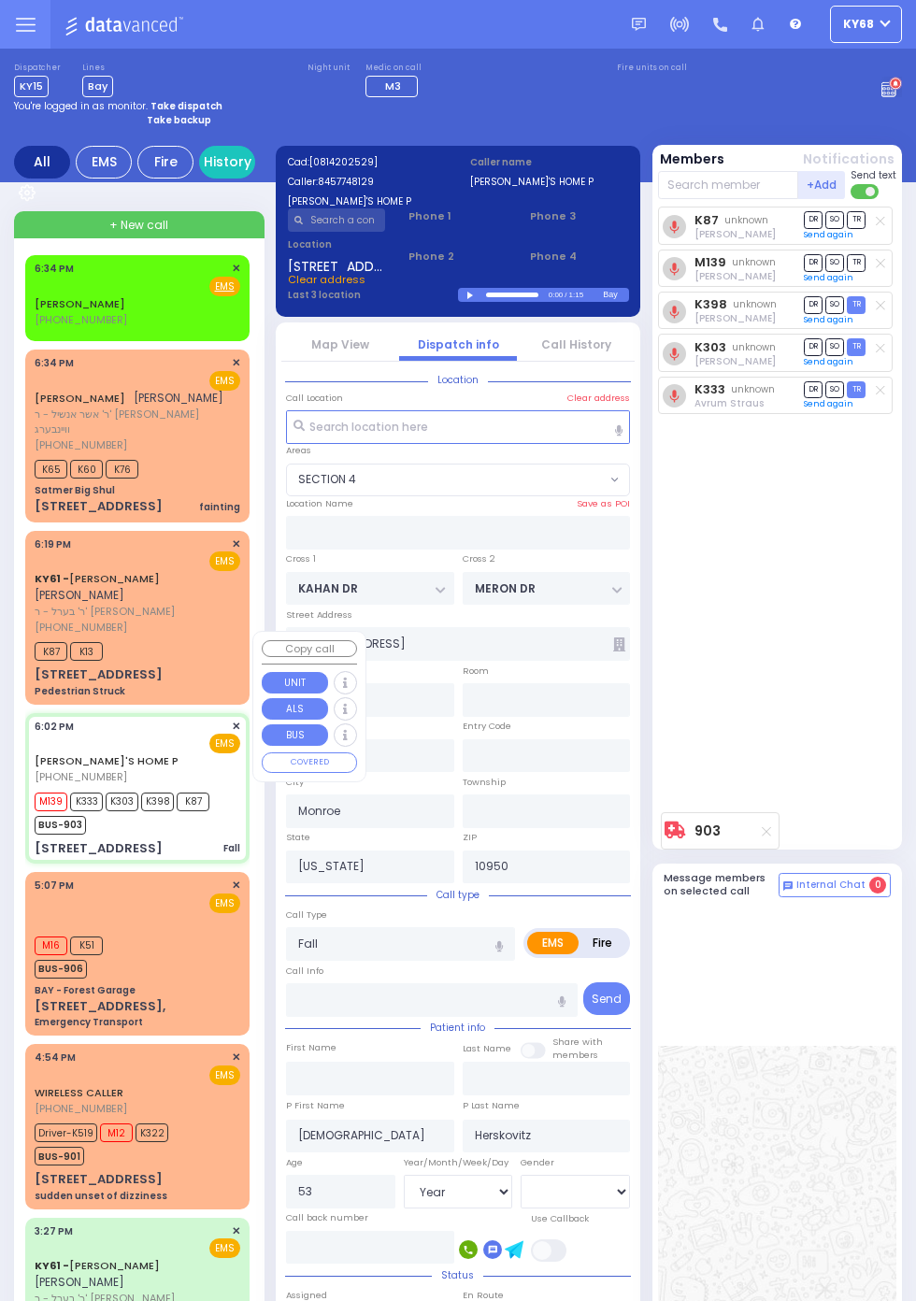
click at [856, 635] on div "K87 unknown [PERSON_NAME] DR SO TR Send again" at bounding box center [779, 505] width 243 height 597
click at [365, 342] on link "Map View" at bounding box center [340, 345] width 58 height 16
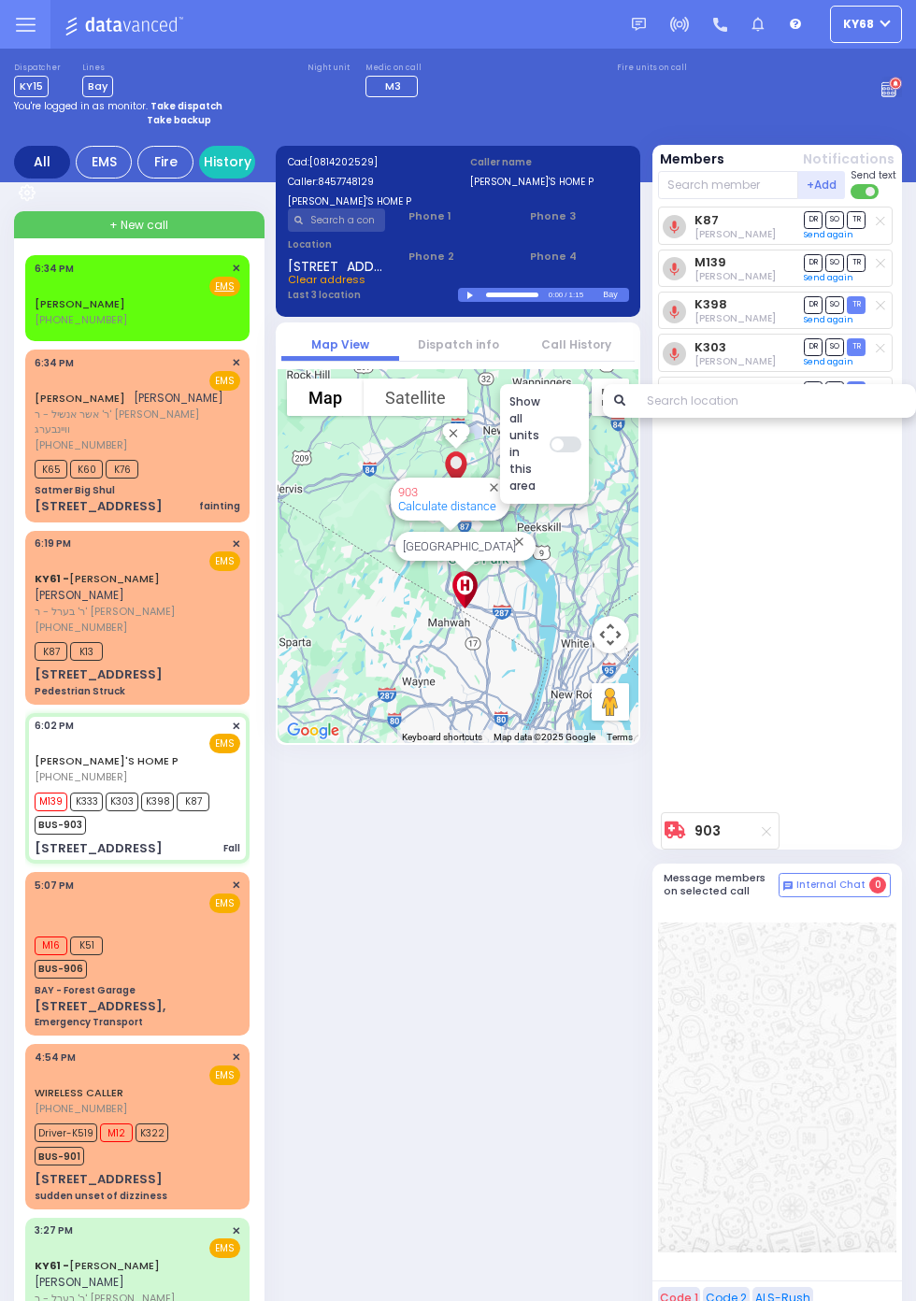
click at [131, 466] on span "K76" at bounding box center [122, 469] width 33 height 19
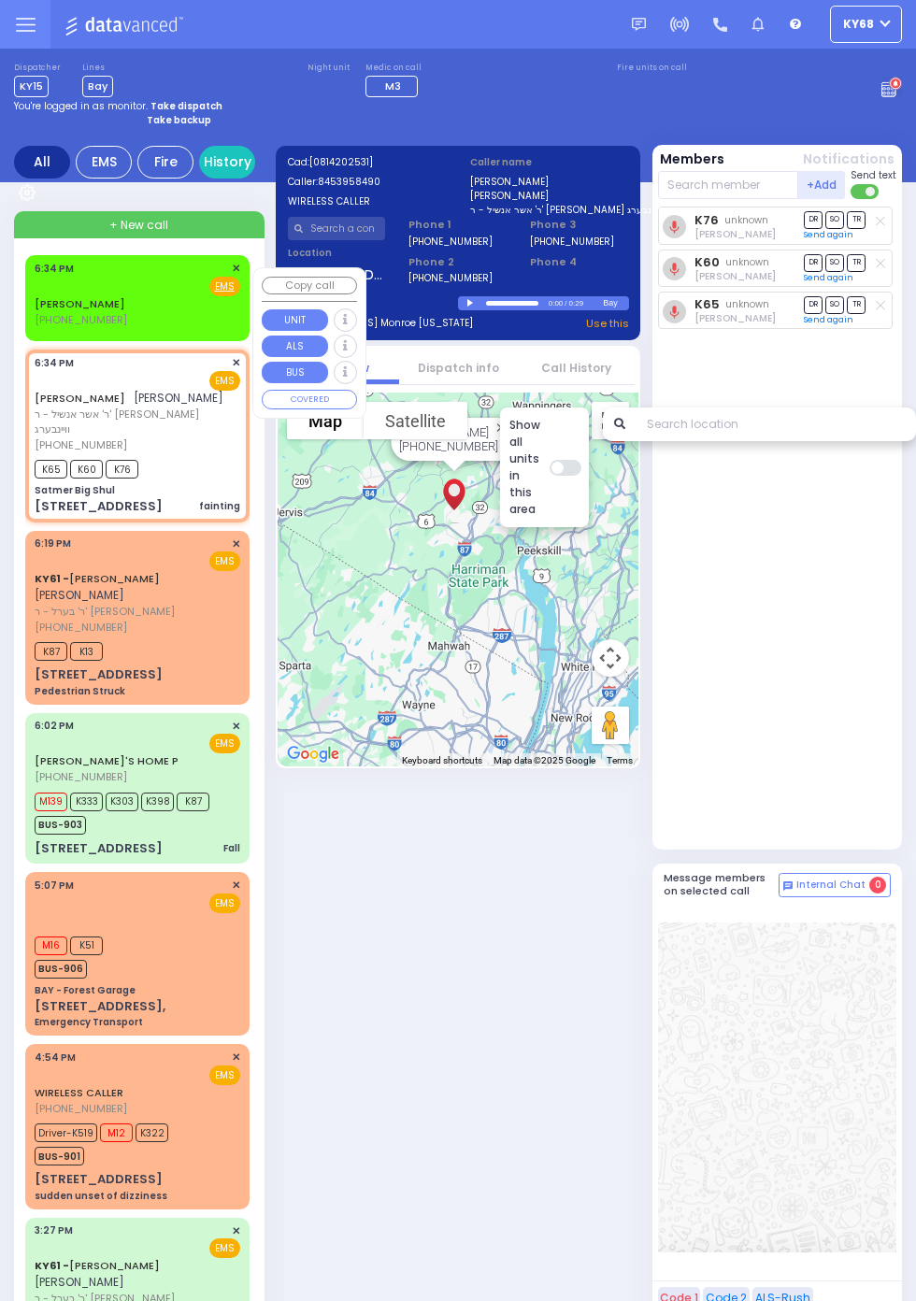
click at [847, 684] on div "K76 unknown Dovy Katz DR SO TR Sending text K60" at bounding box center [779, 524] width 243 height 635
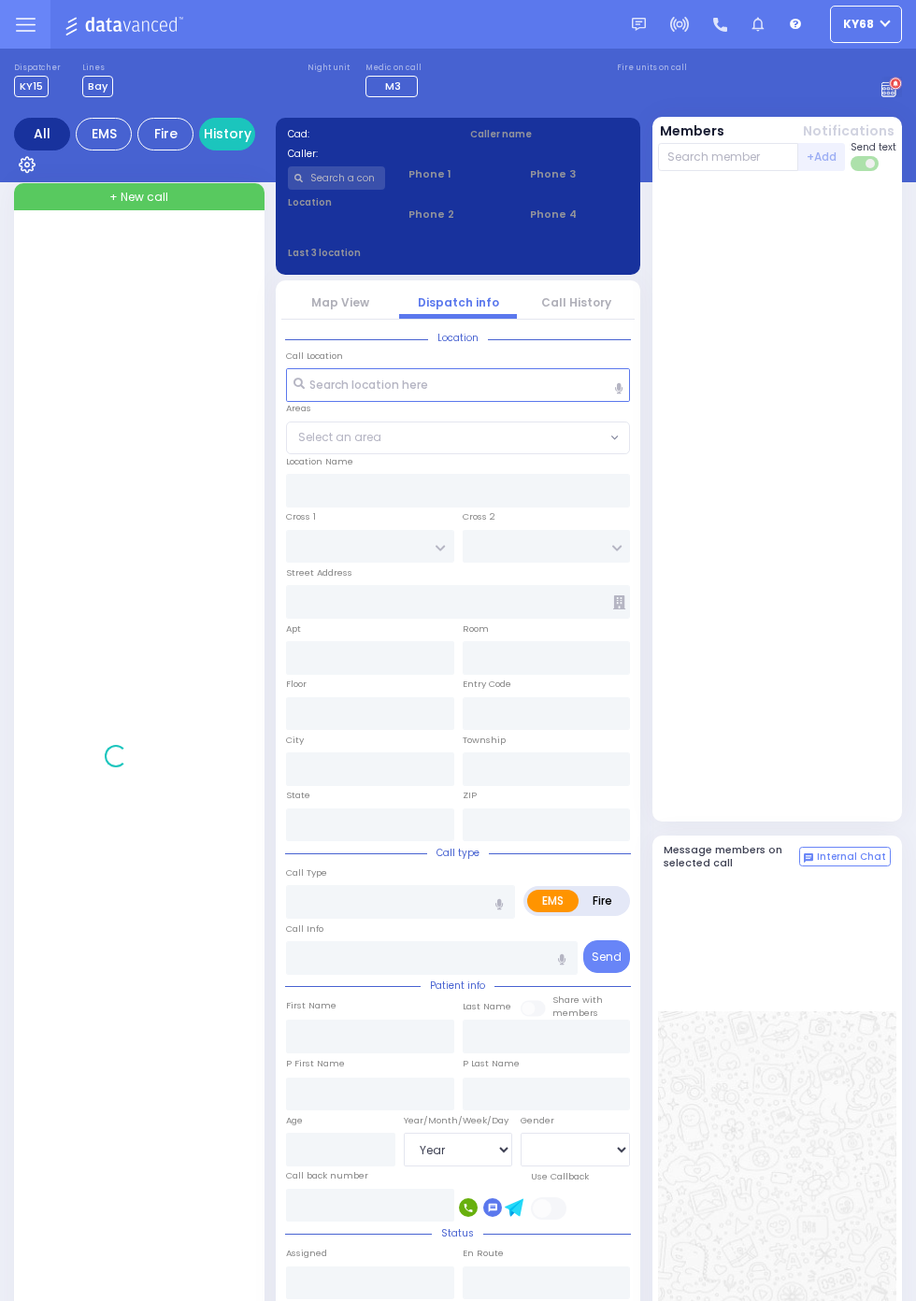
select select "Year"
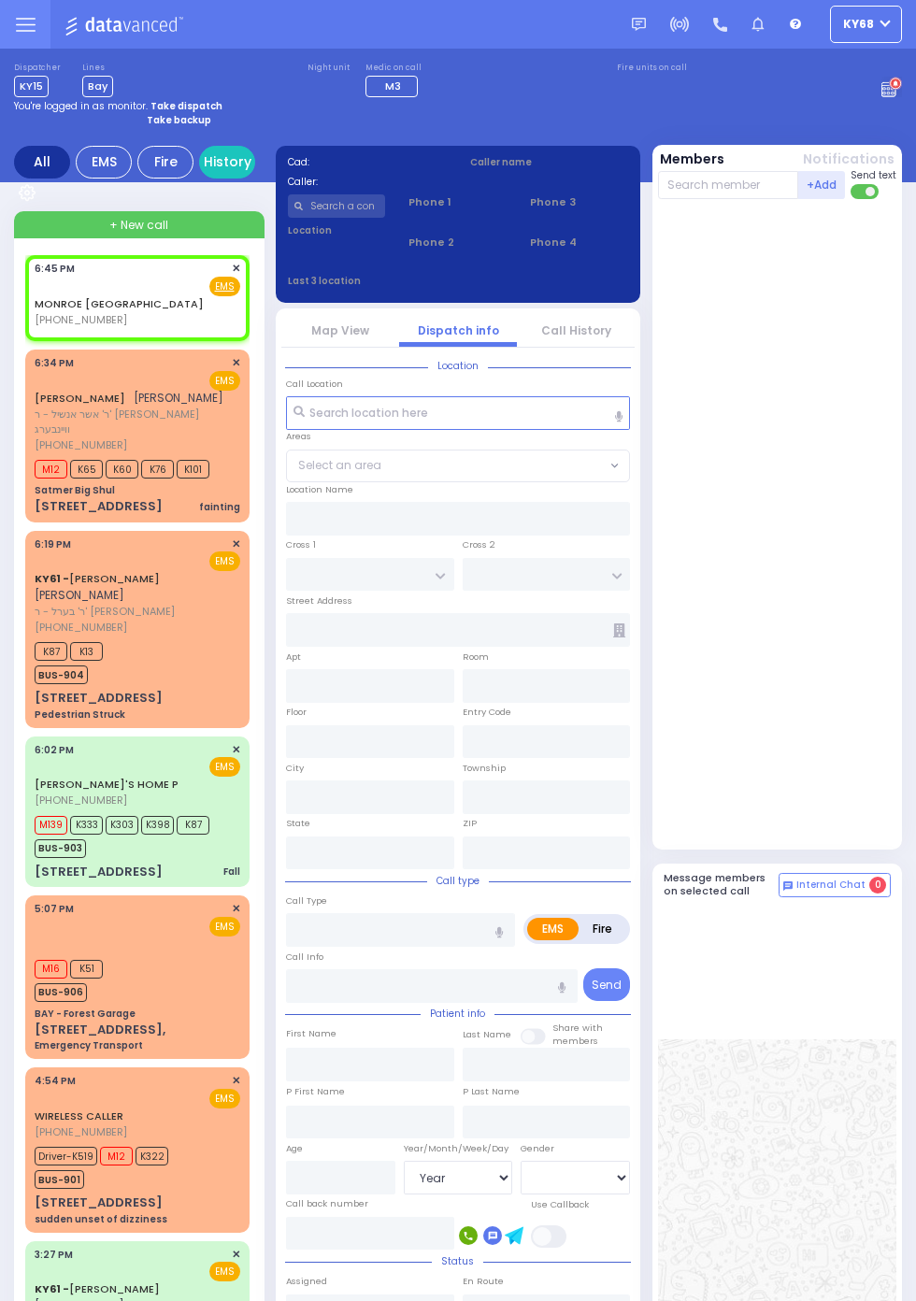
select select
radio input "true"
select select
type input "18:45"
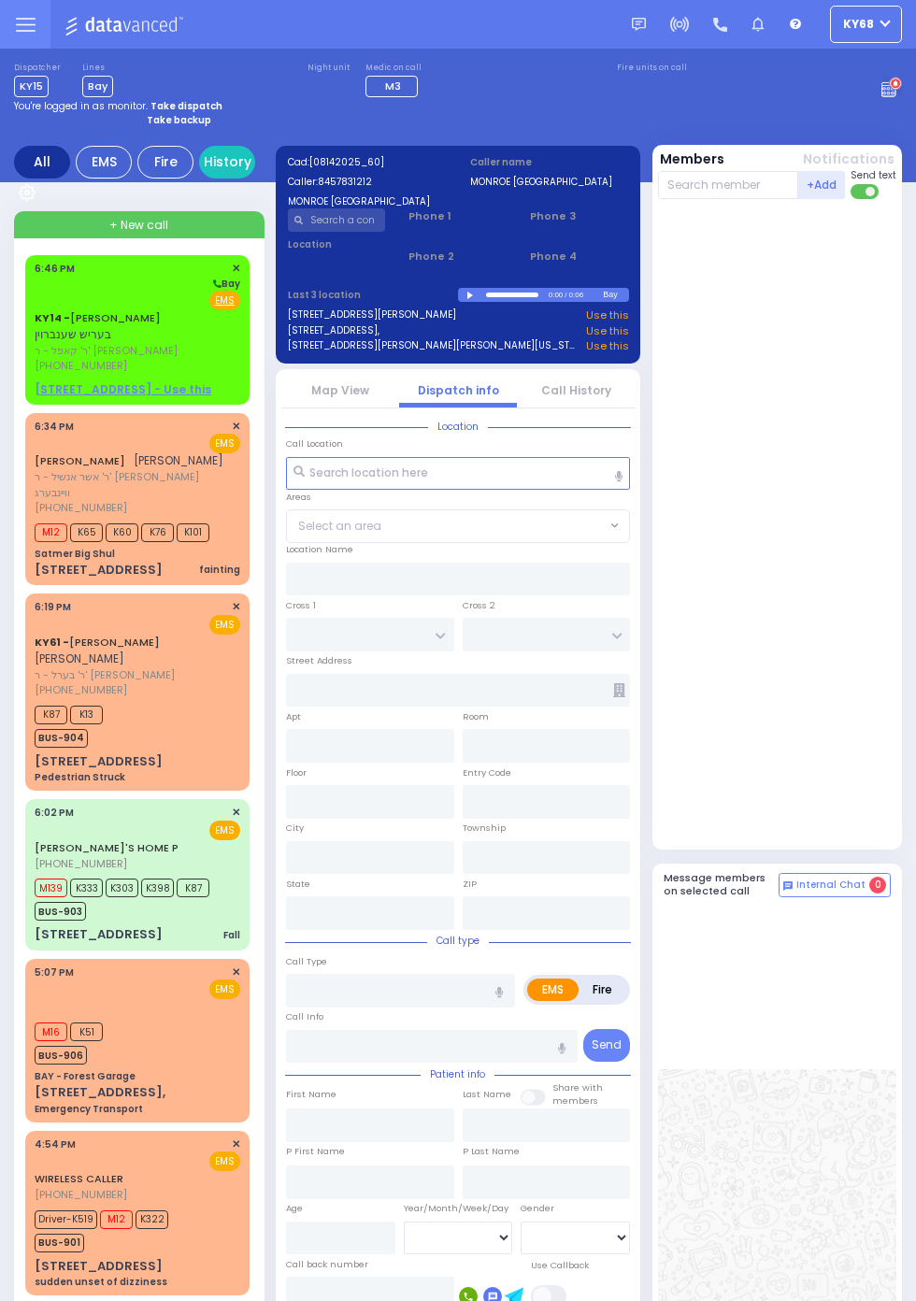
click at [79, 284] on div "Bay" at bounding box center [138, 284] width 206 height 14
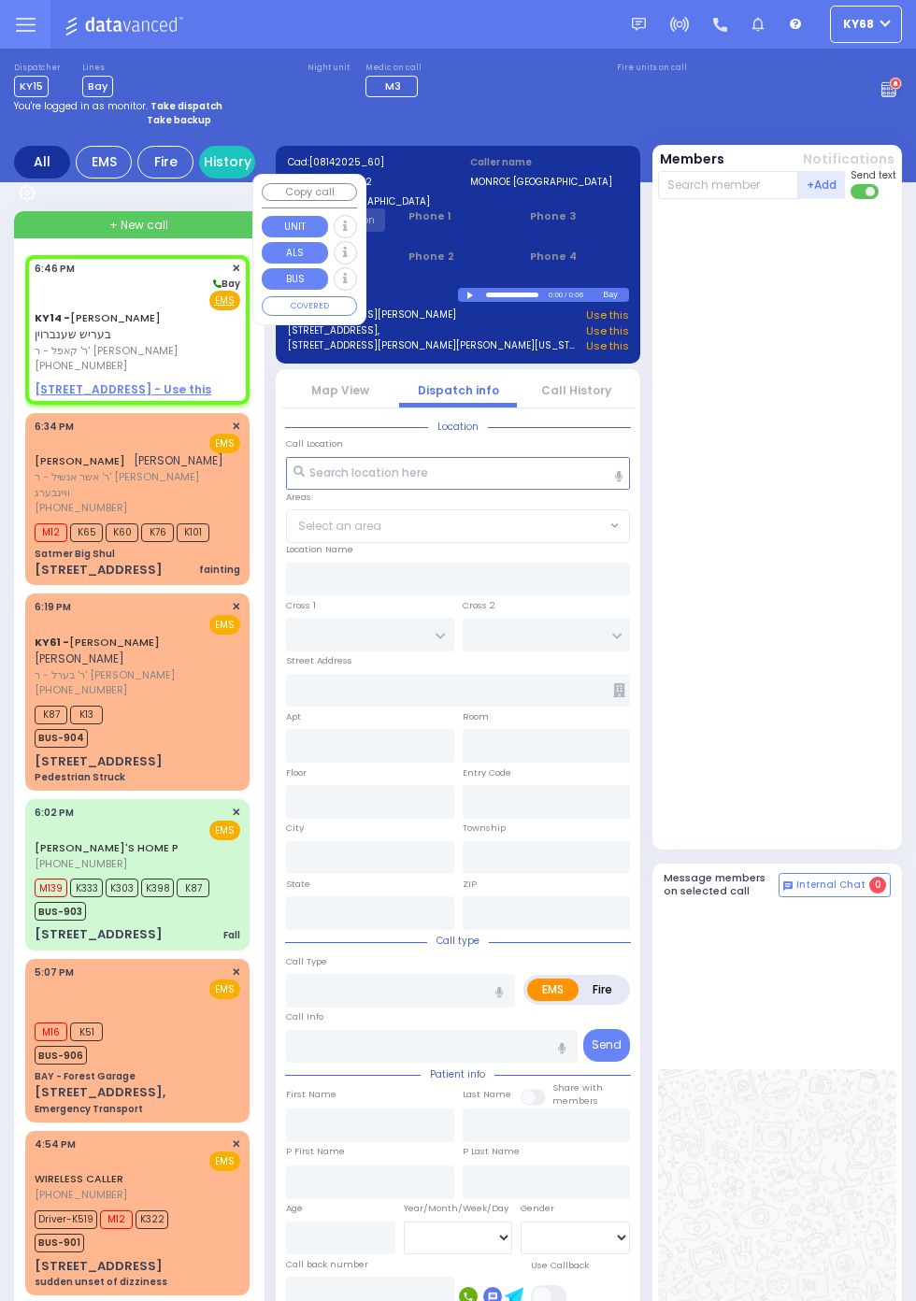
select select
radio input "true"
type input "[PERSON_NAME]"
select select
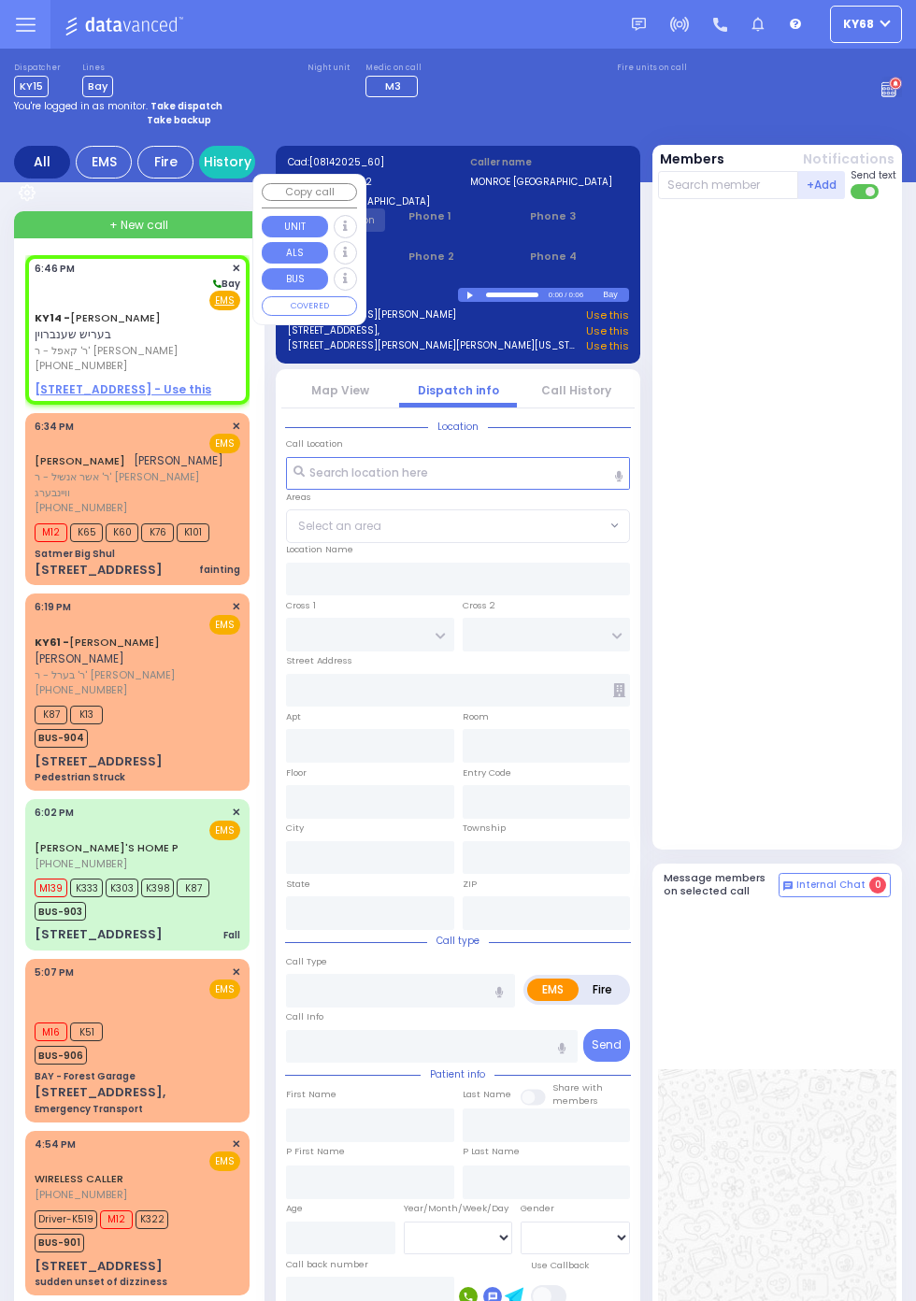
type input "18:46"
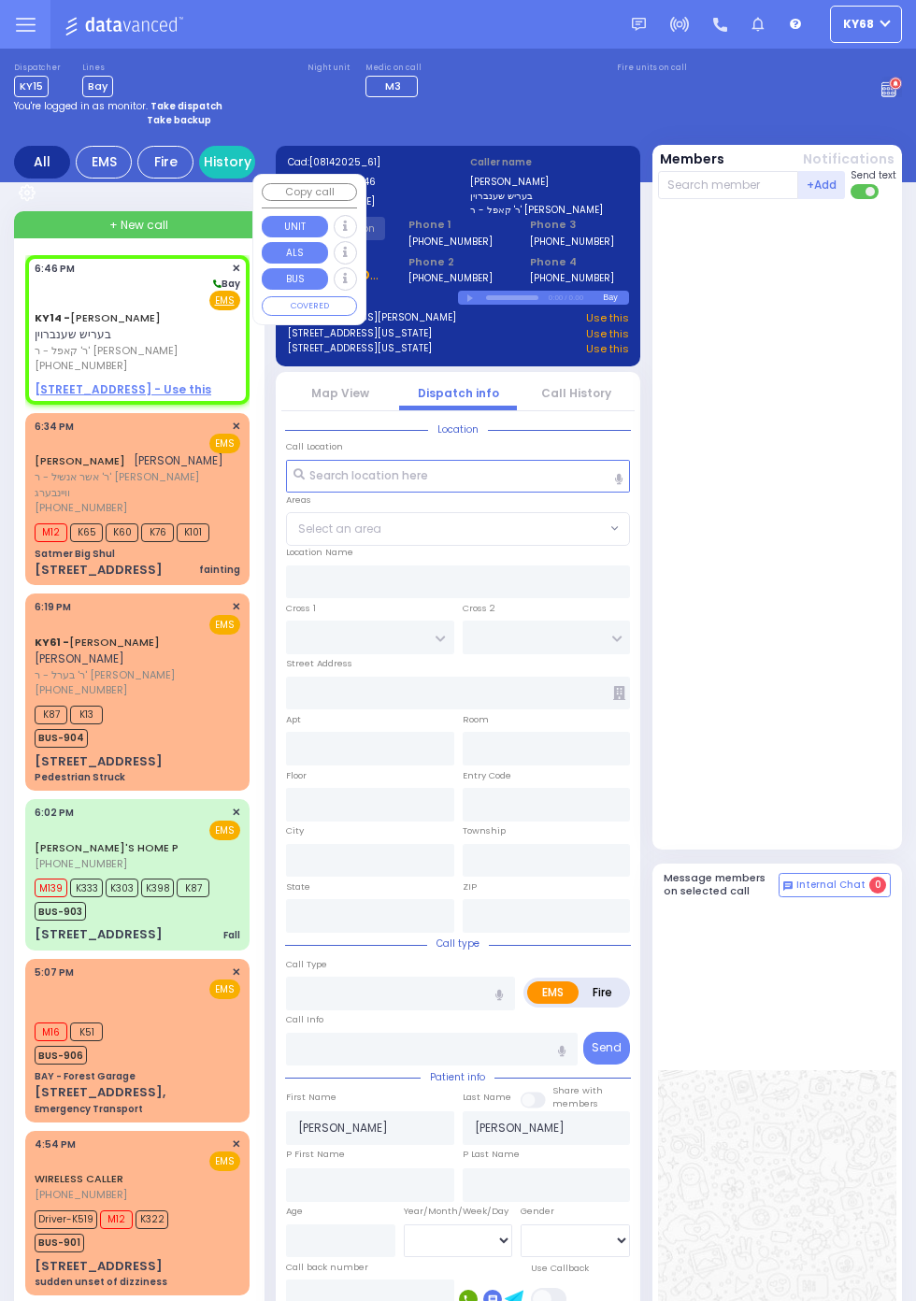
click at [858, 681] on div at bounding box center [779, 524] width 243 height 635
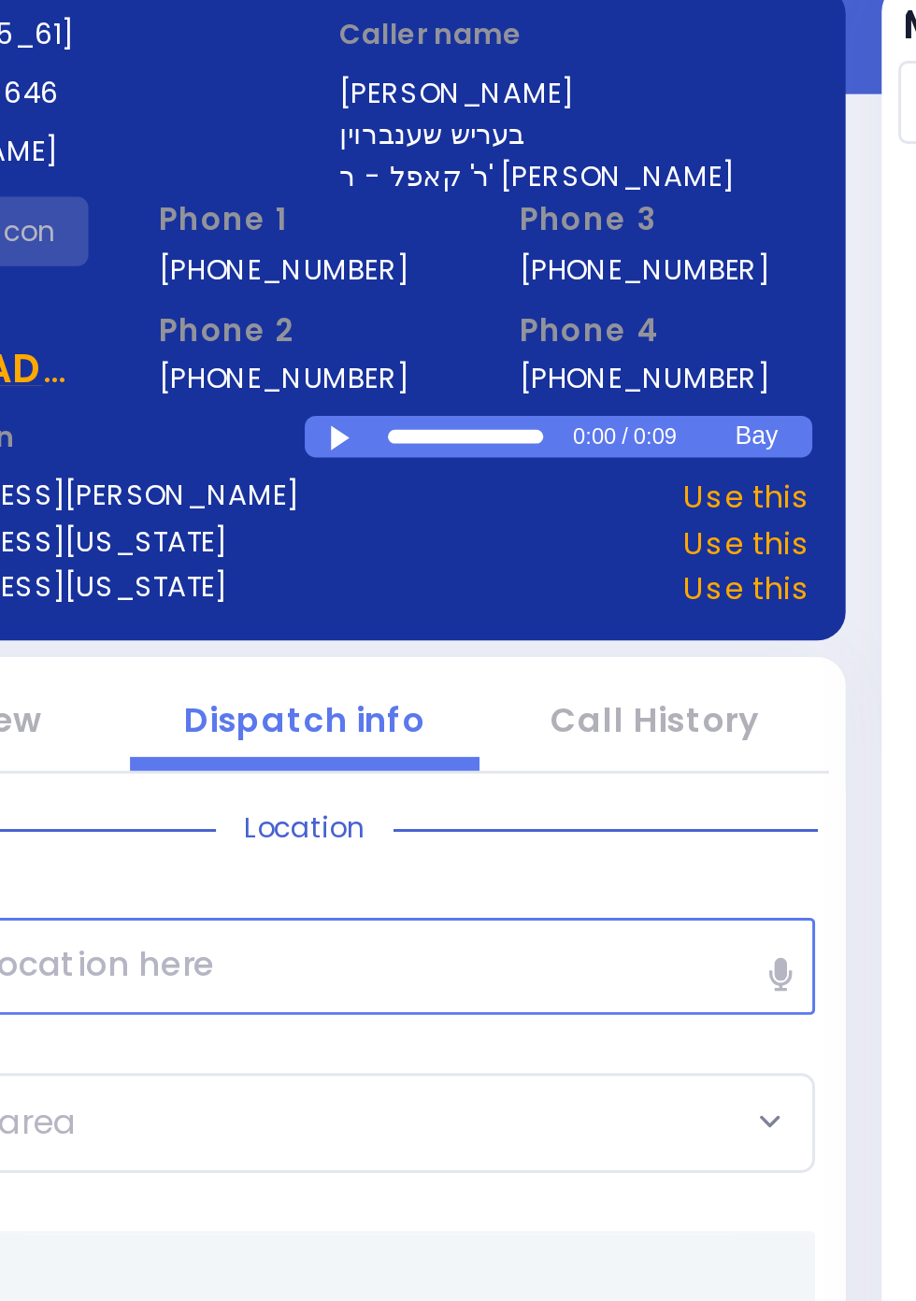
click at [468, 297] on div at bounding box center [472, 298] width 10 height 8
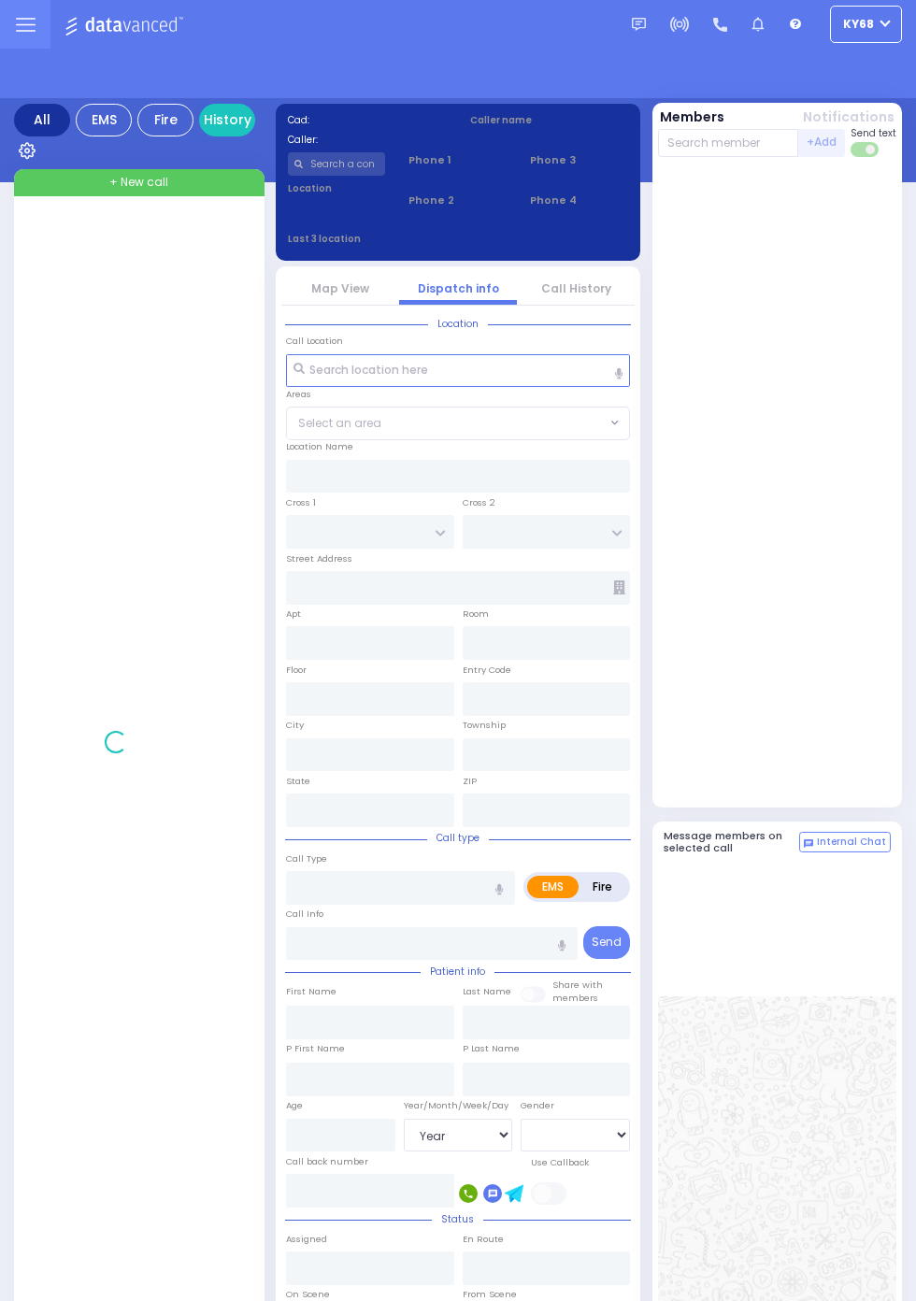
select select "Year"
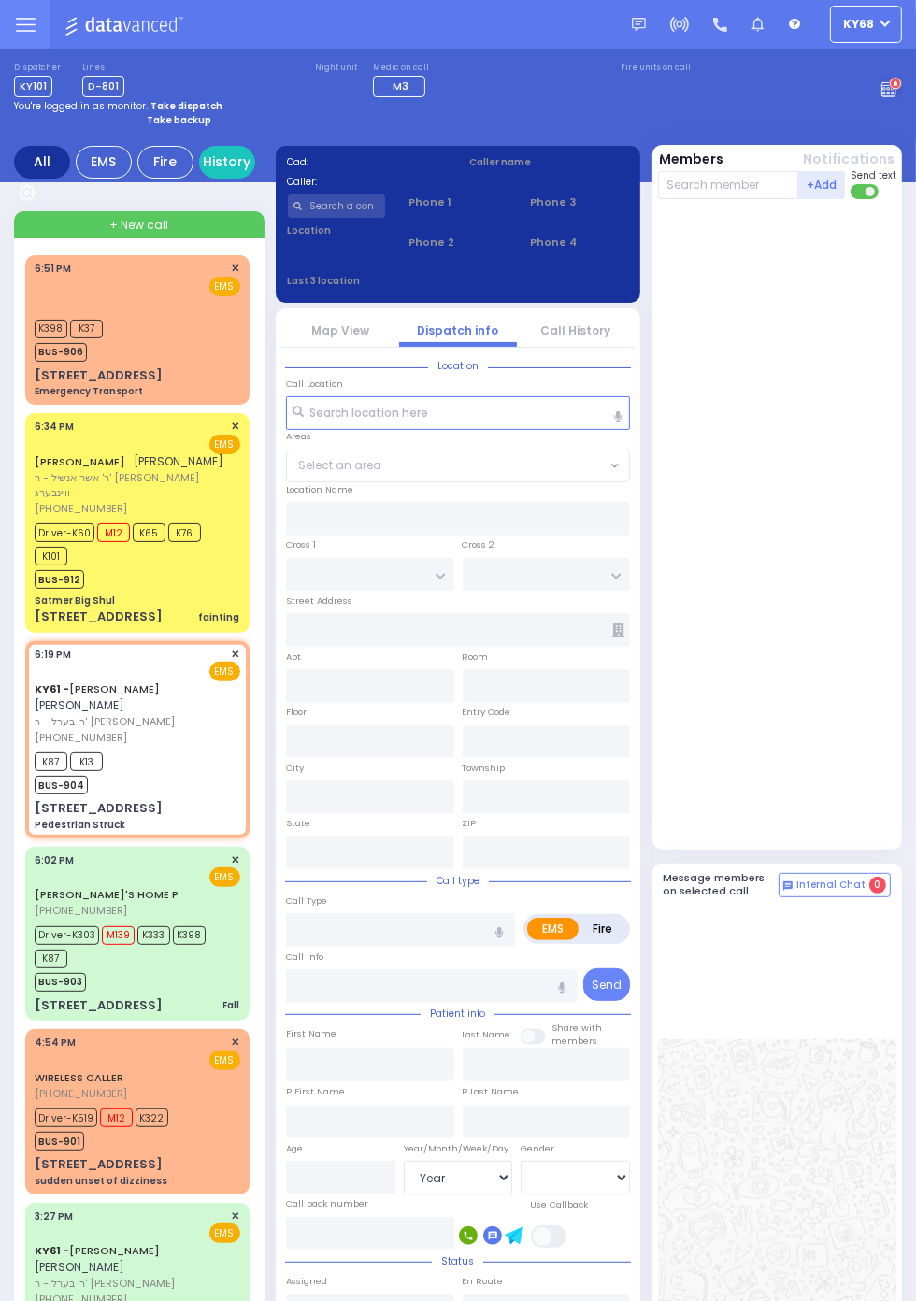
select select
type input "Pedestrian Struck"
radio input "true"
type input "[PERSON_NAME]"
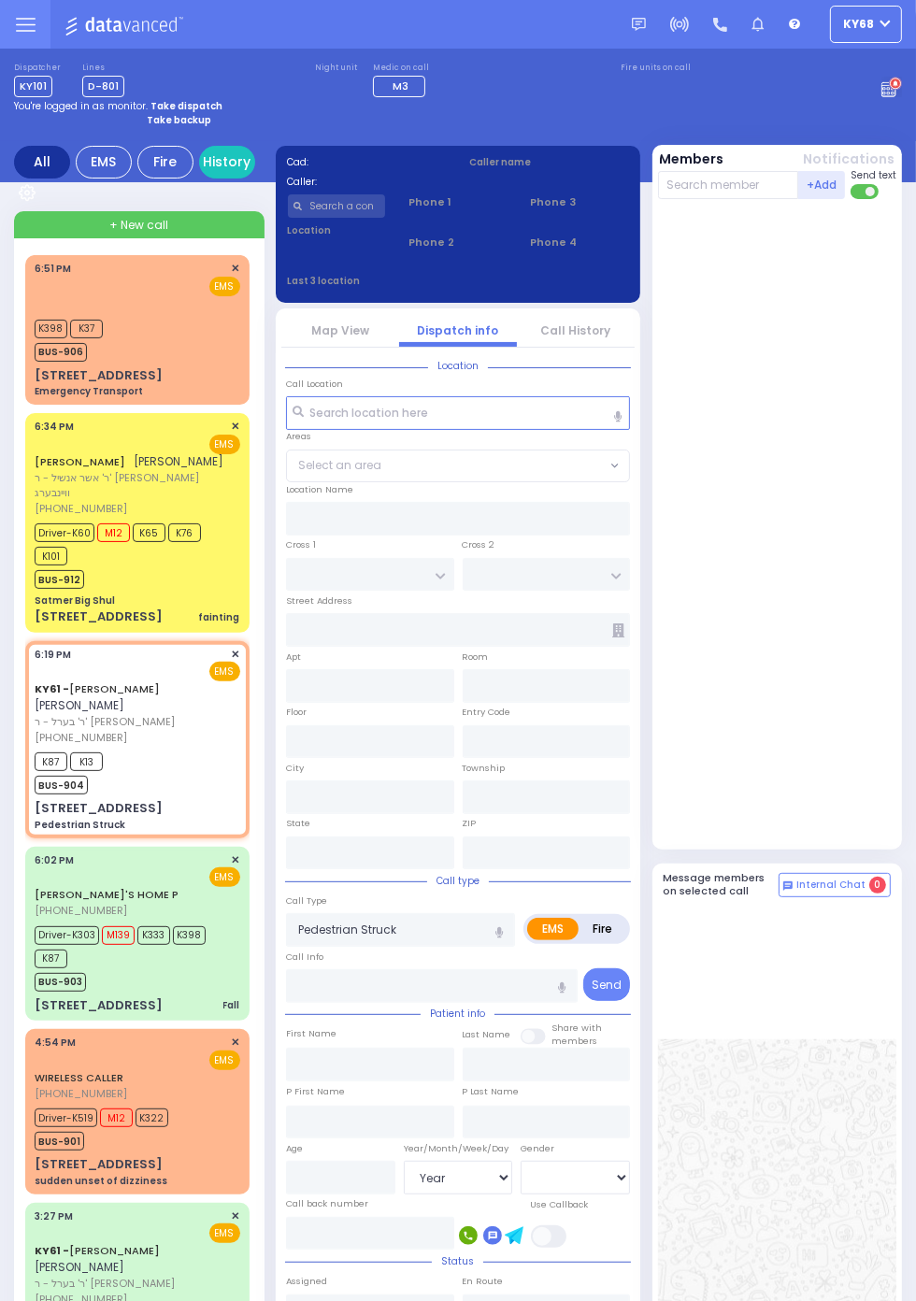
select select
type input "18:19"
type input "18:26"
type input "[US_STATE][GEOGRAPHIC_DATA]- [GEOGRAPHIC_DATA]"
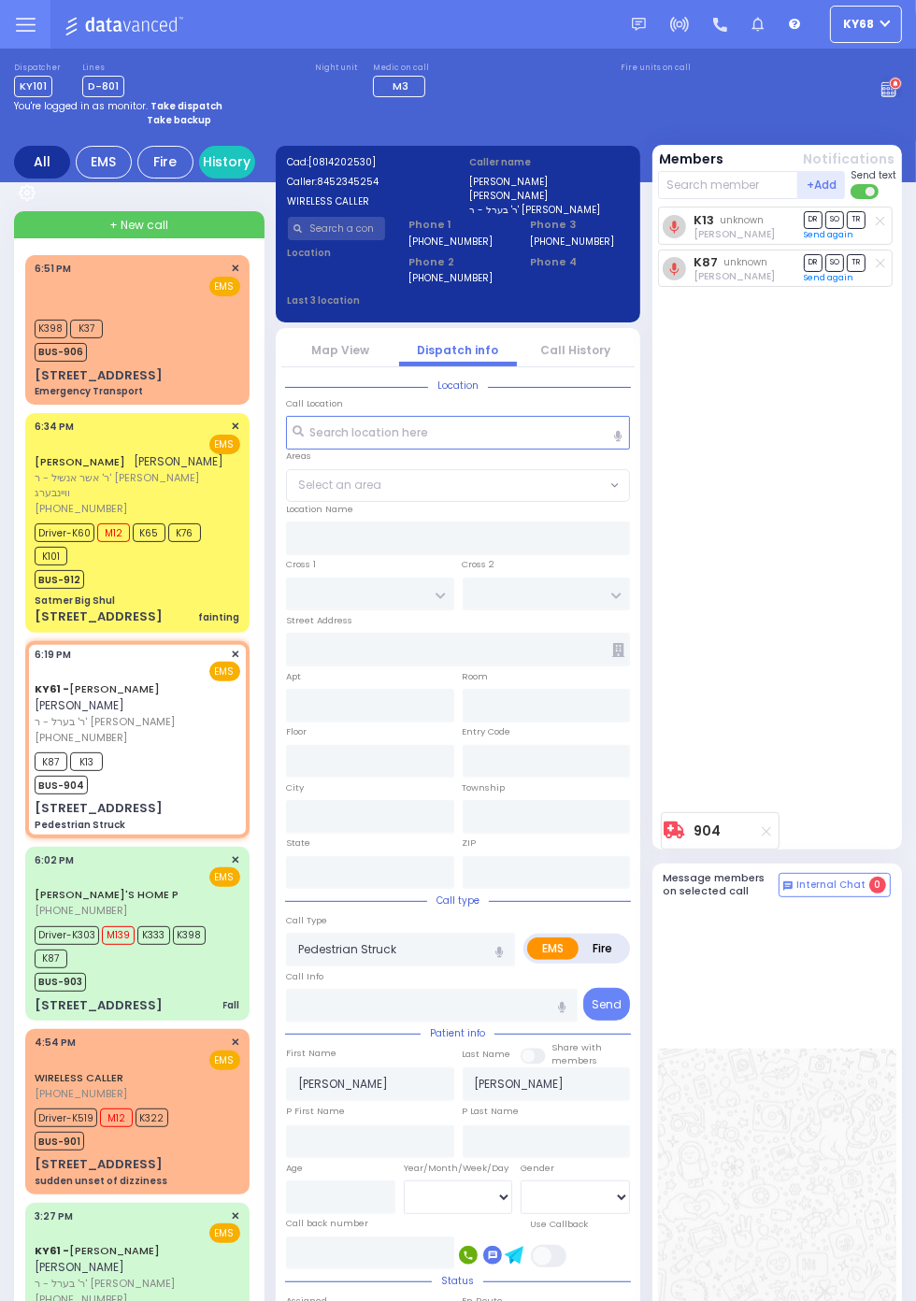
type input "[STREET_ADDRESS]"
type input "Monroe"
type input "[US_STATE]"
type input "10950"
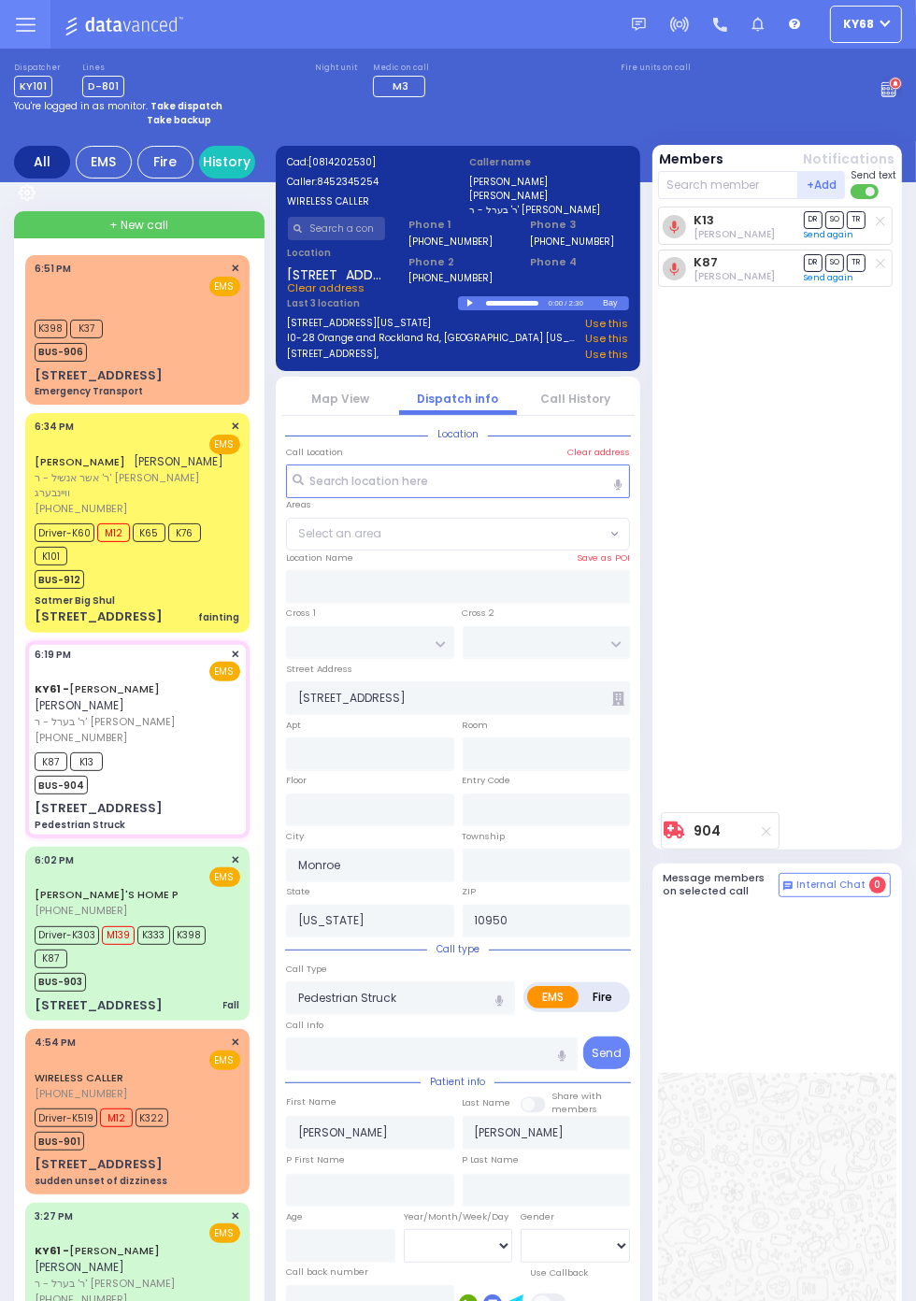
select select
radio input "true"
select select
type input "18:33"
select select
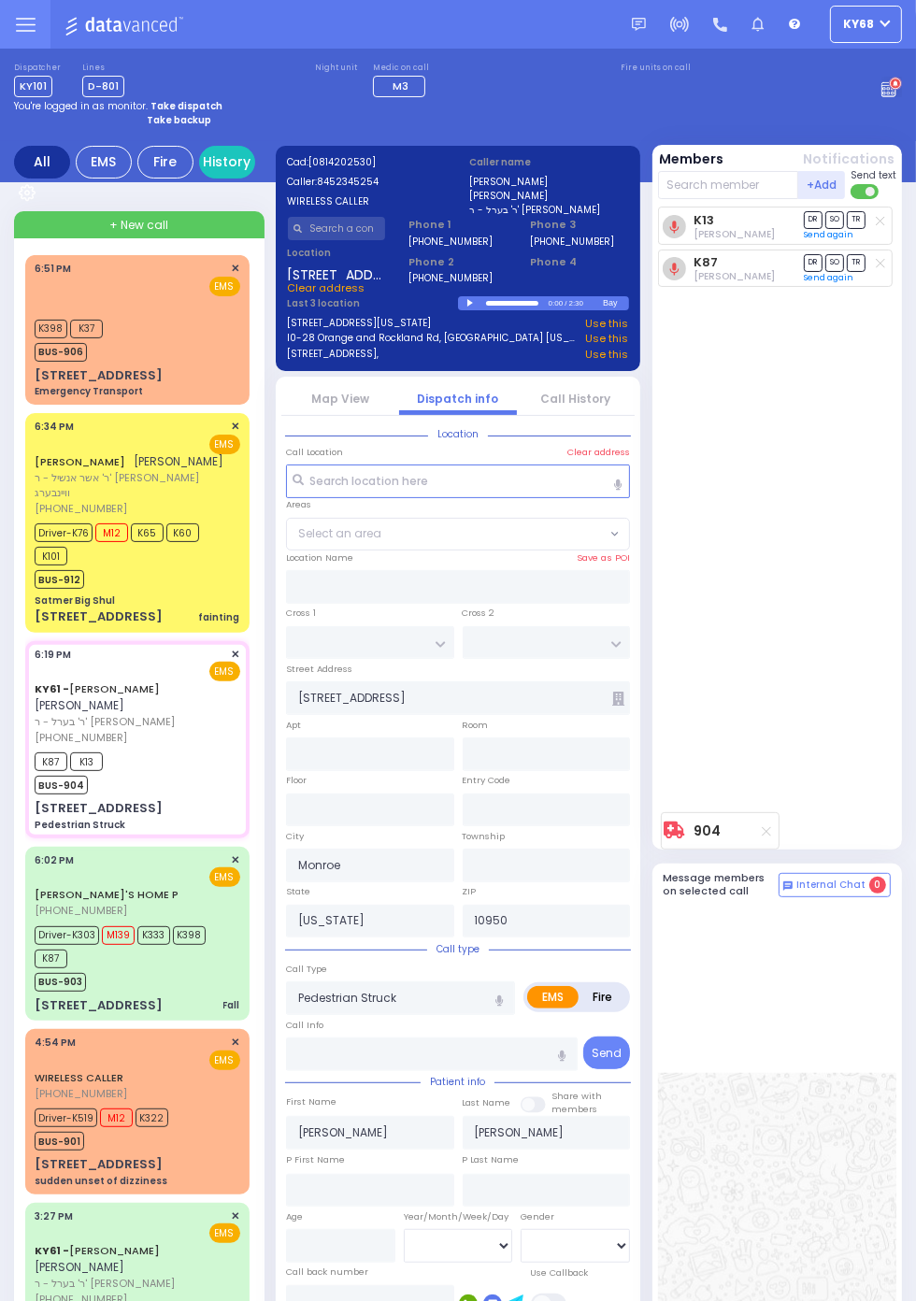
radio input "true"
type input "Unknown"
select select "Year"
select select
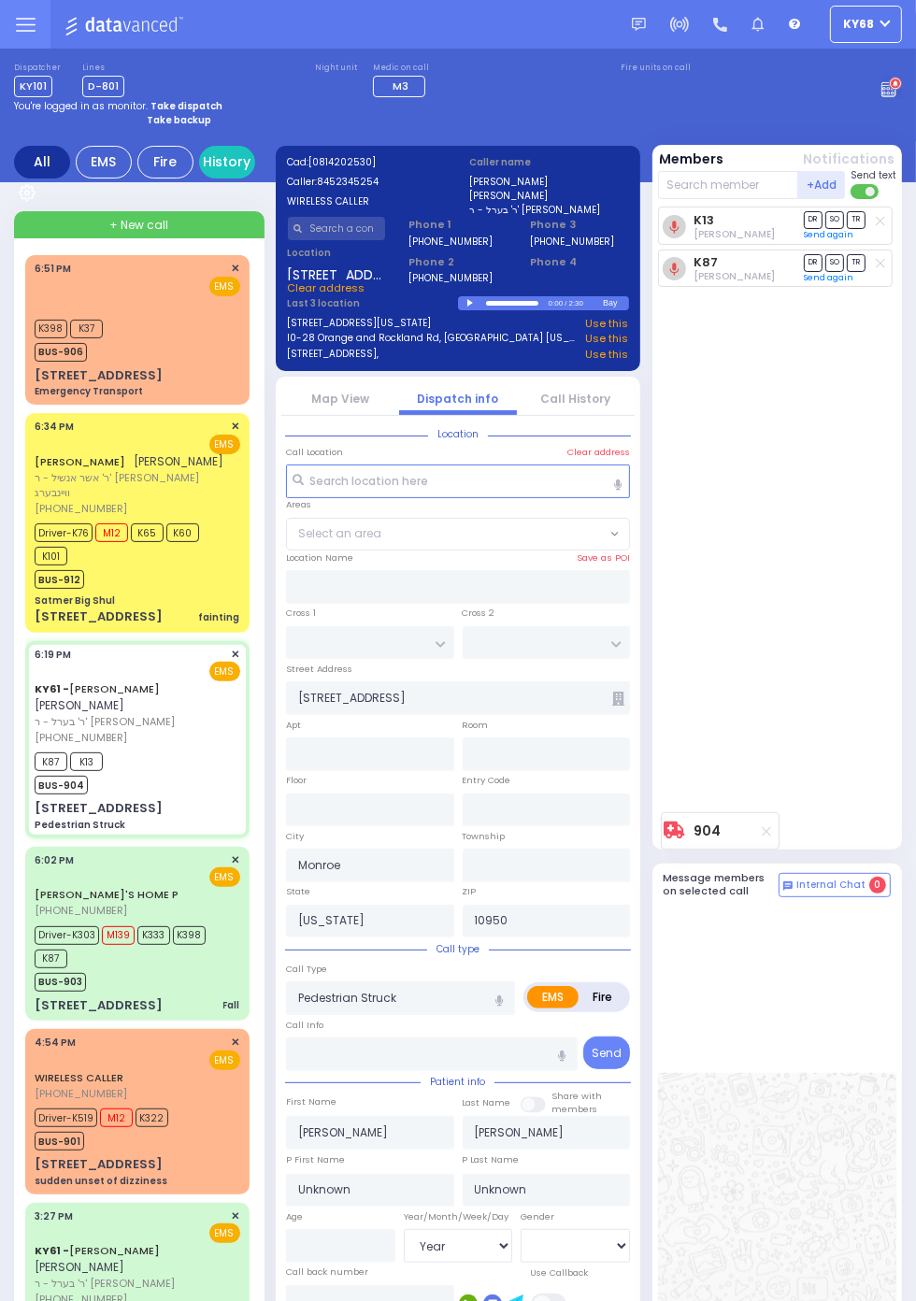
radio input "true"
select select "Year"
type input "18:40"
select select
radio input "true"
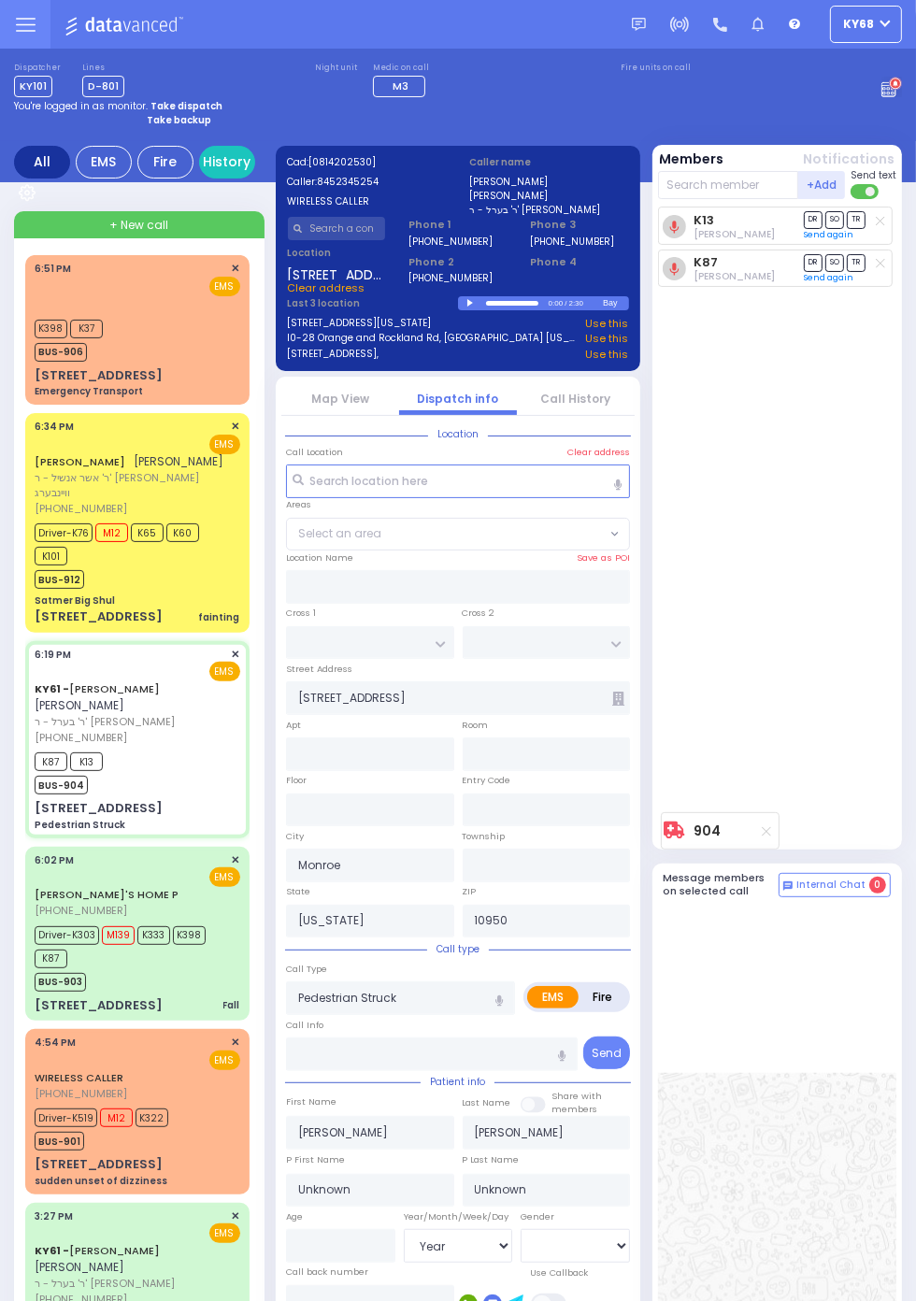
select select "Year"
type input "18:37"
select select
radio input "true"
select select "Year"
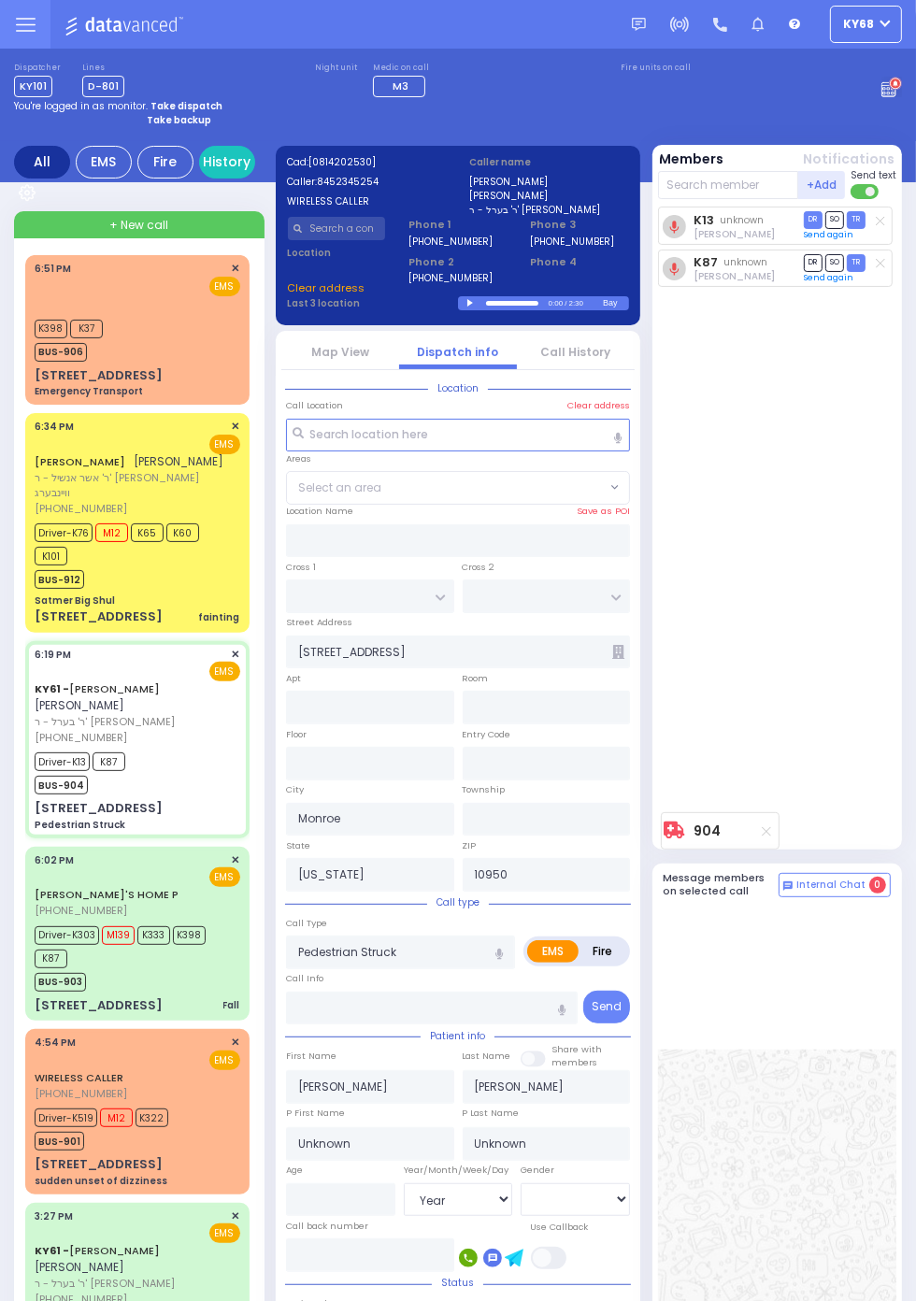
select select
radio input "true"
select select "Year"
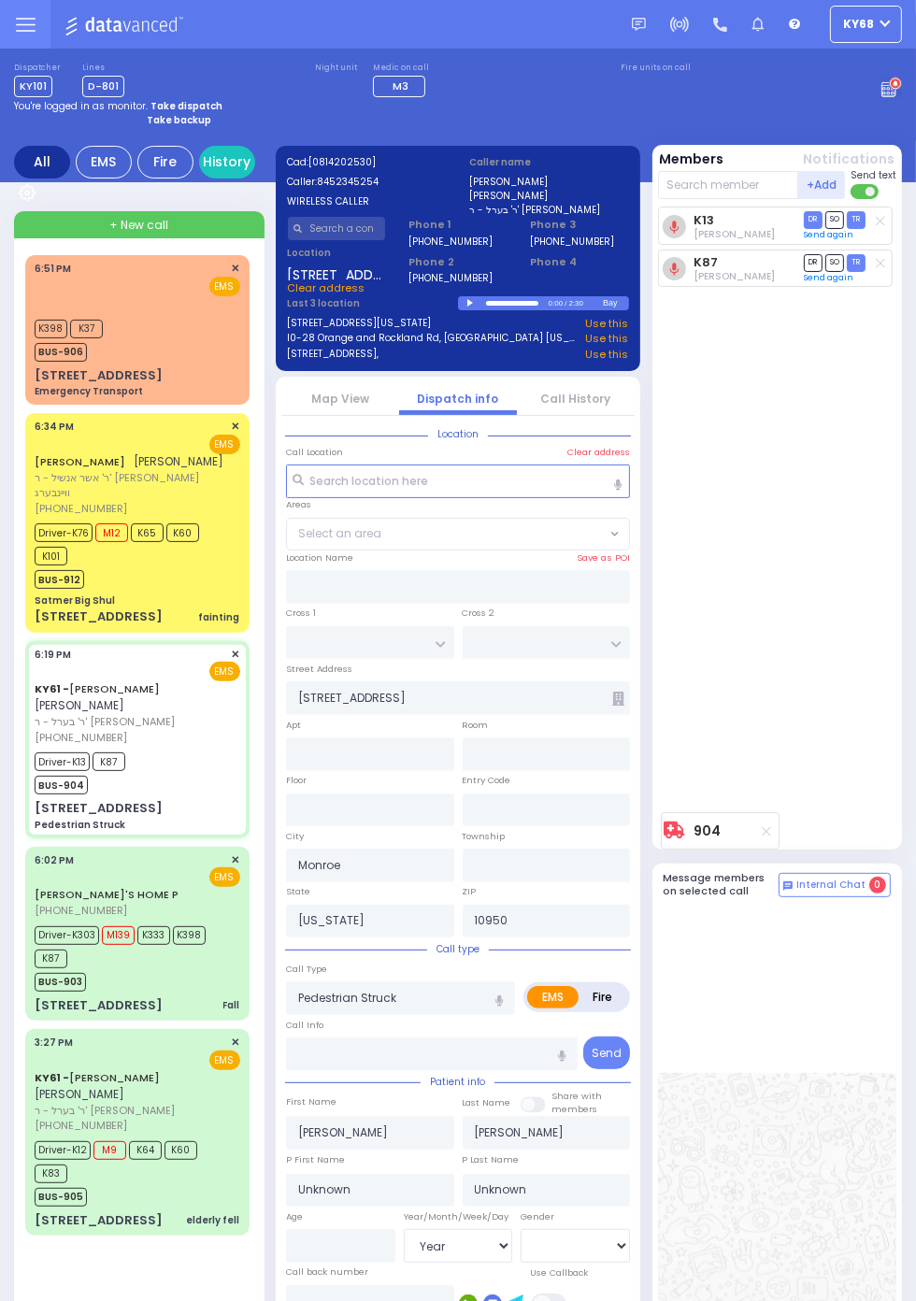
click at [35, 566] on span "K101" at bounding box center [51, 556] width 33 height 19
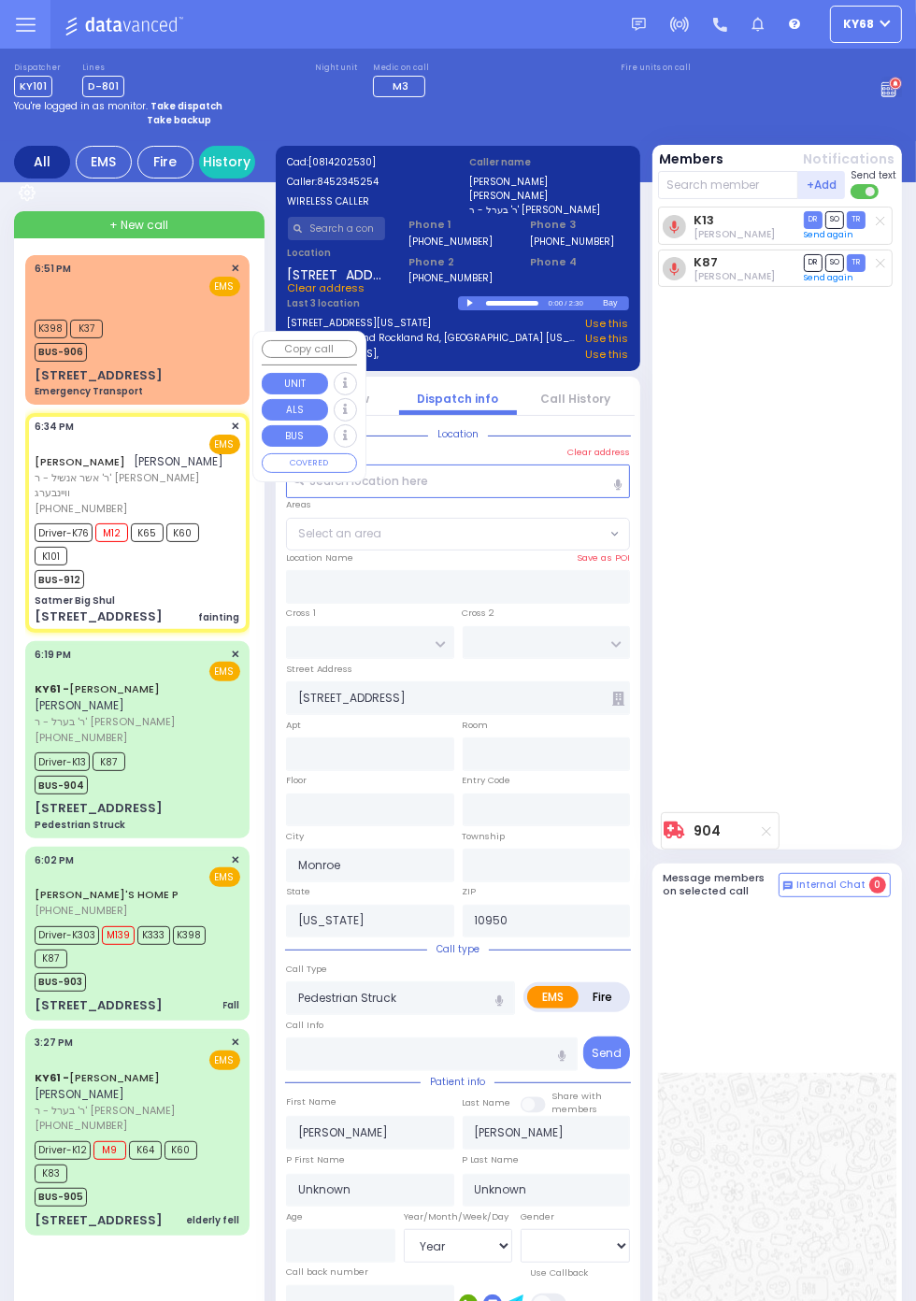
select select
type input "fainting"
radio input "true"
type input "[PERSON_NAME]"
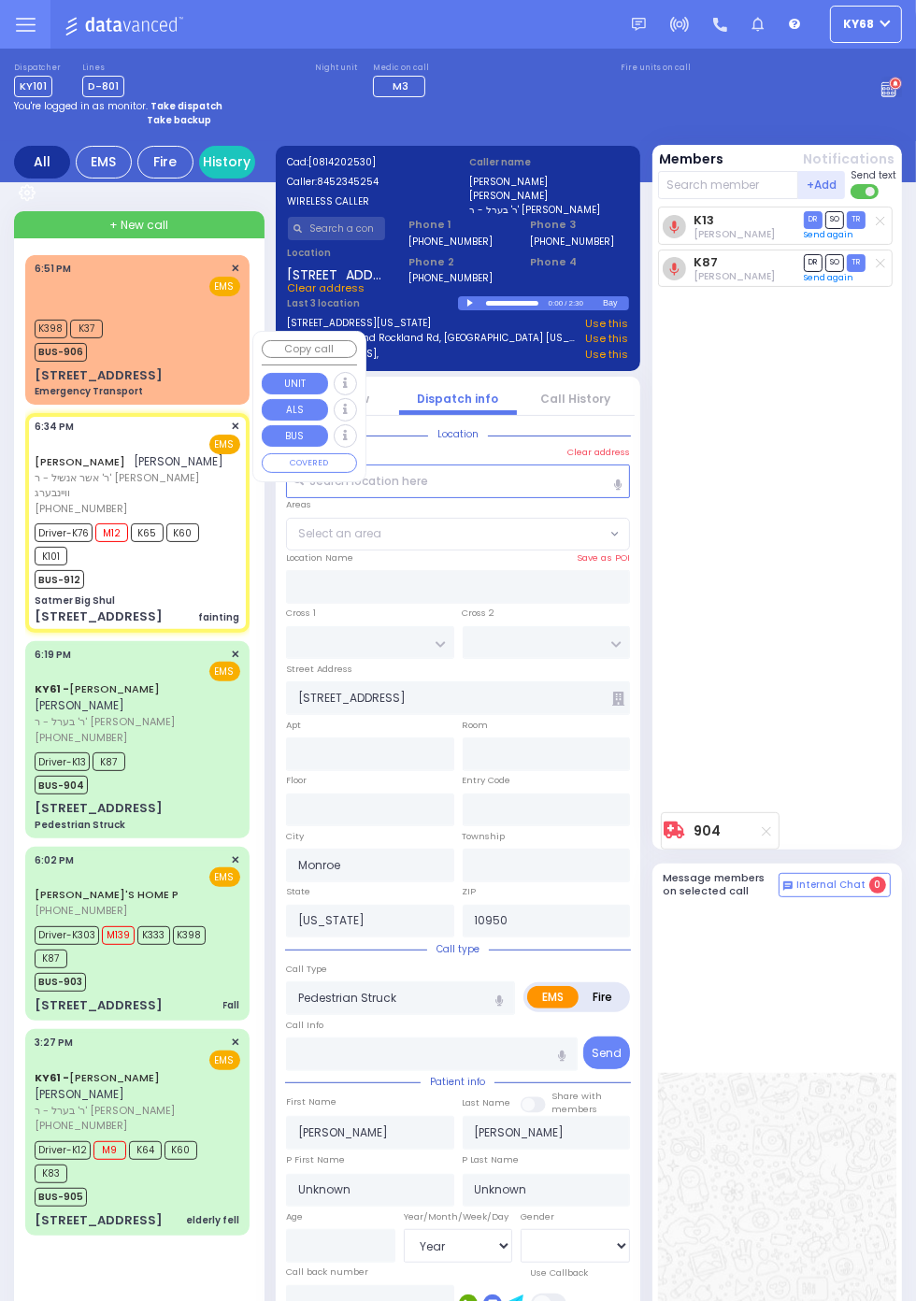
type input "Yakov"
type input "Wallach"
type input "15"
select select "Year"
select select "[DEMOGRAPHIC_DATA]"
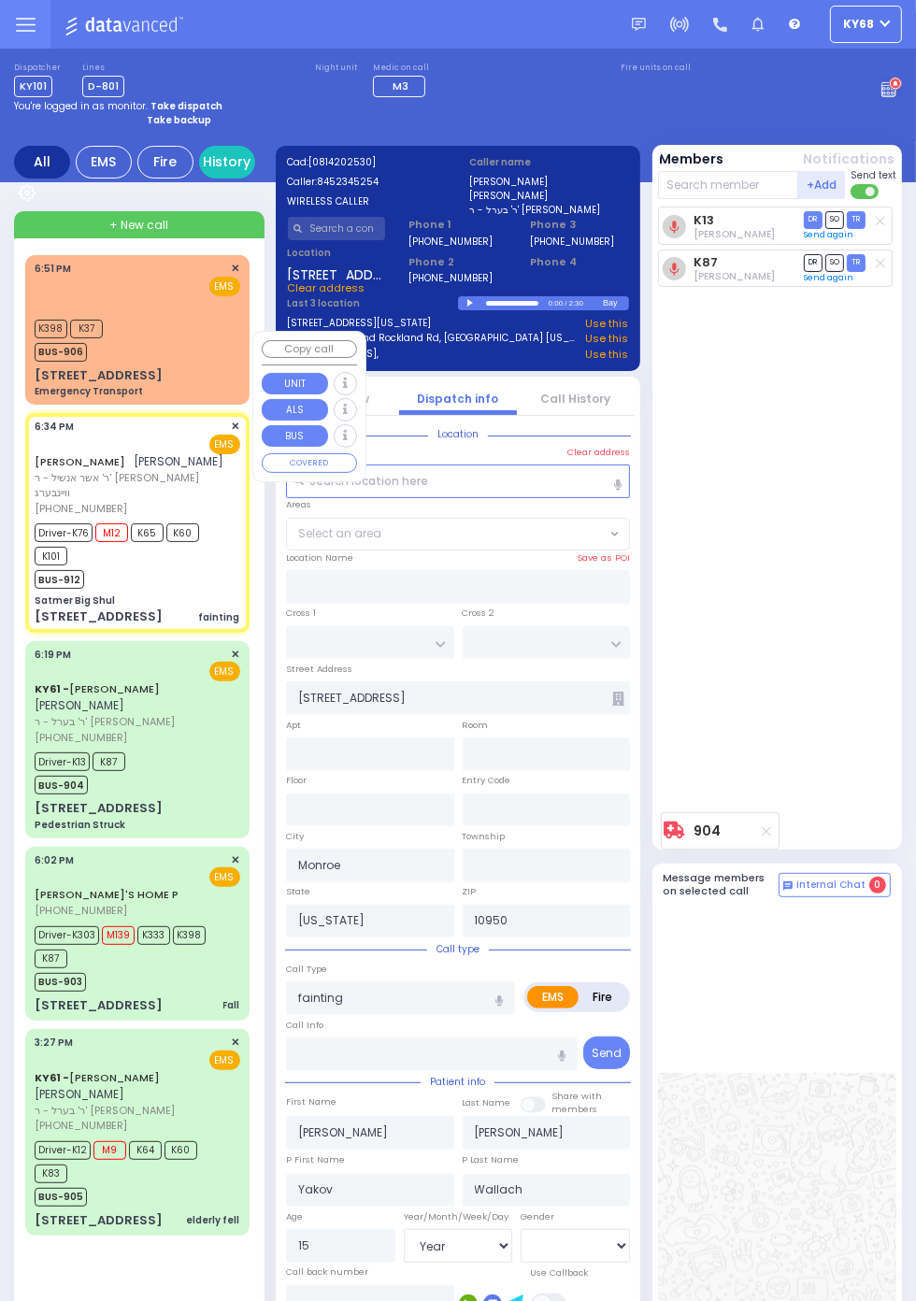
type input "18:34"
type input "18:36"
type input "18:37"
type input "19:05"
type input "[GEOGRAPHIC_DATA]"
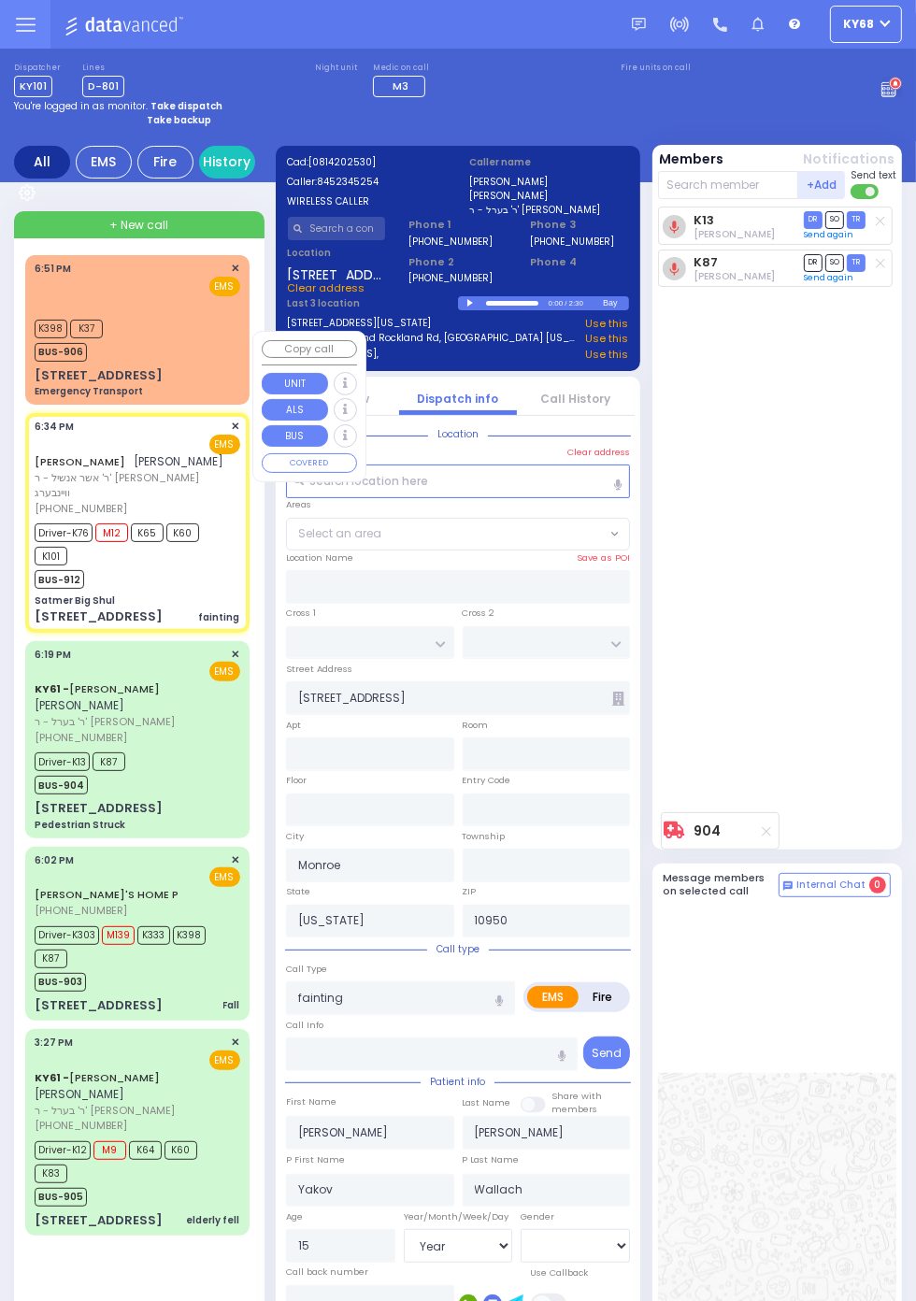
type input "Satmer Big Shul"
type input "EAHAL COURT"
type input "[STREET_ADDRESS]"
type input "[PERSON_NAME]"
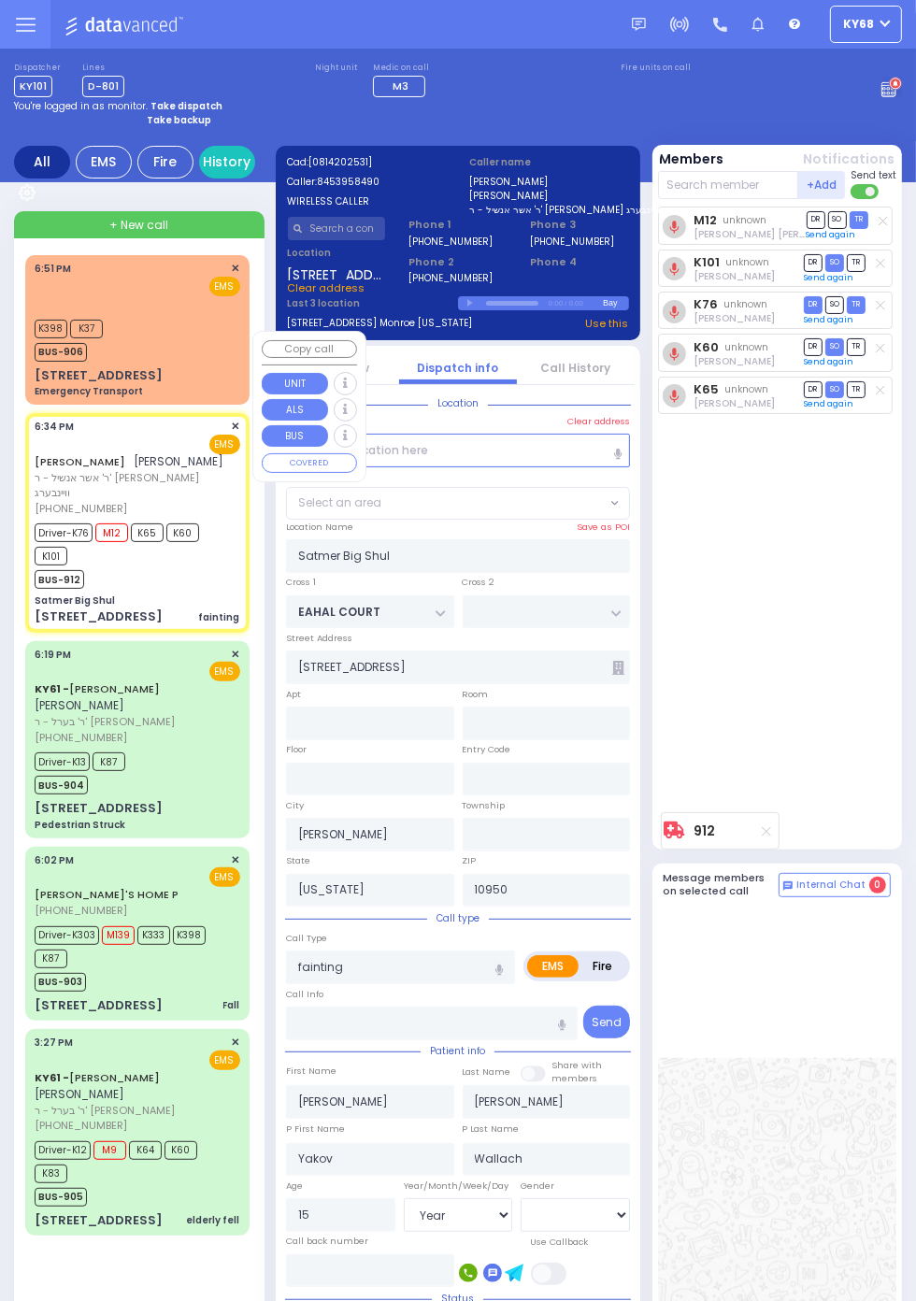
select select "SECTION 1"
click at [828, 723] on div "M12 unknown [PERSON_NAME] [PERSON_NAME] DR SO TR K101" at bounding box center [779, 505] width 243 height 597
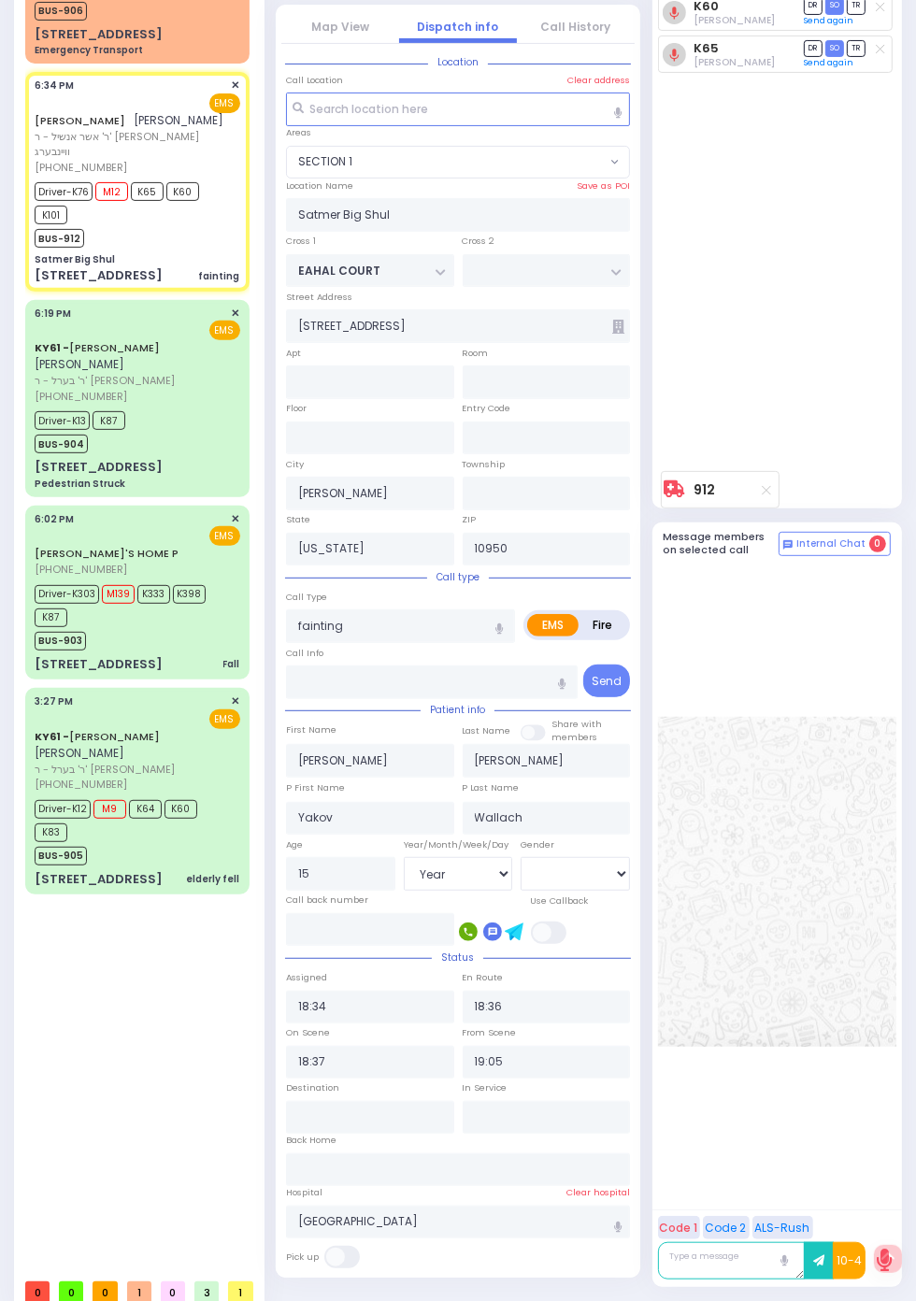
scroll to position [351, 0]
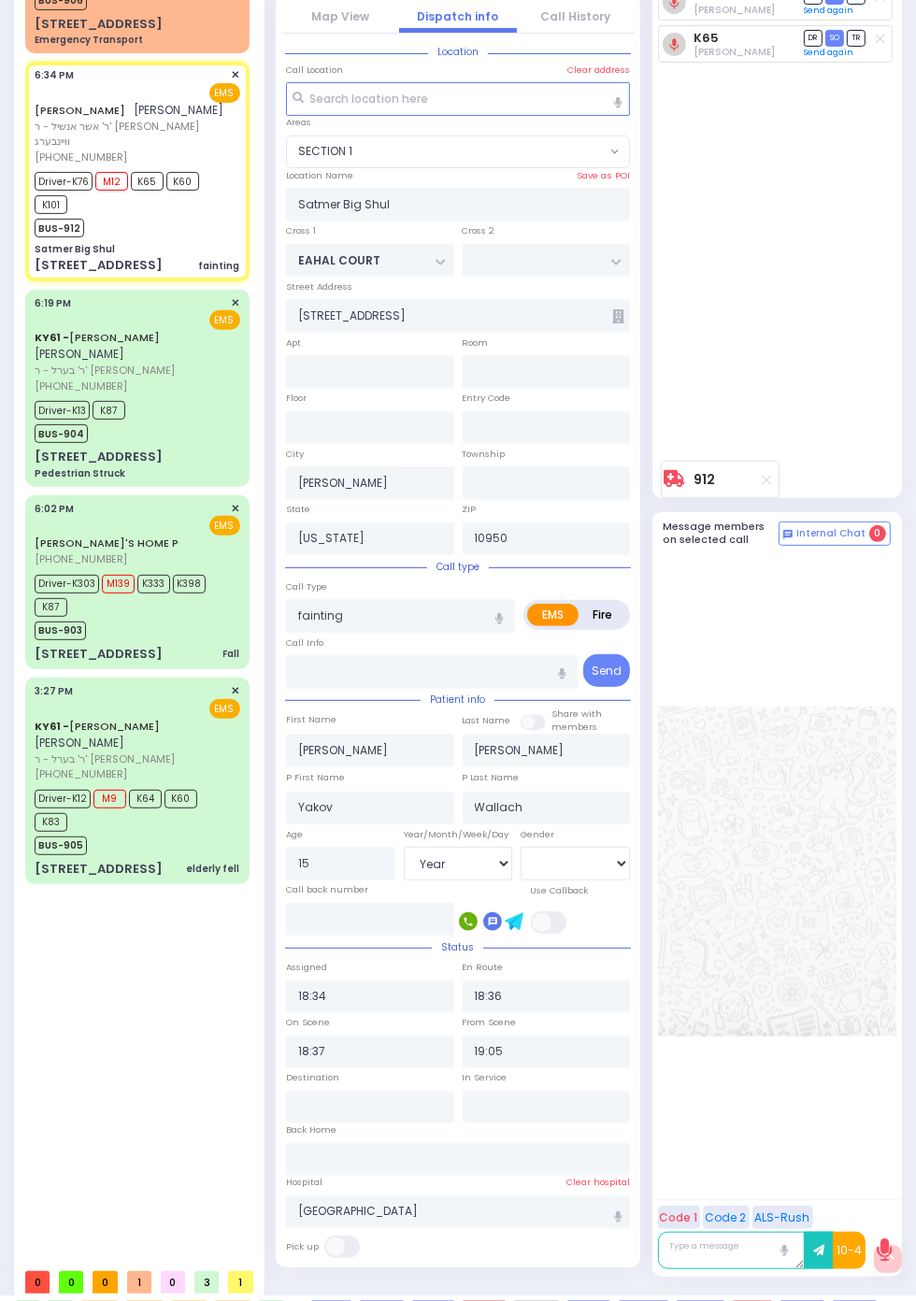
select select
radio input "true"
select select "Year"
select select "[DEMOGRAPHIC_DATA]"
type input "[GEOGRAPHIC_DATA]-[PERSON_NAME][GEOGRAPHIC_DATA]"
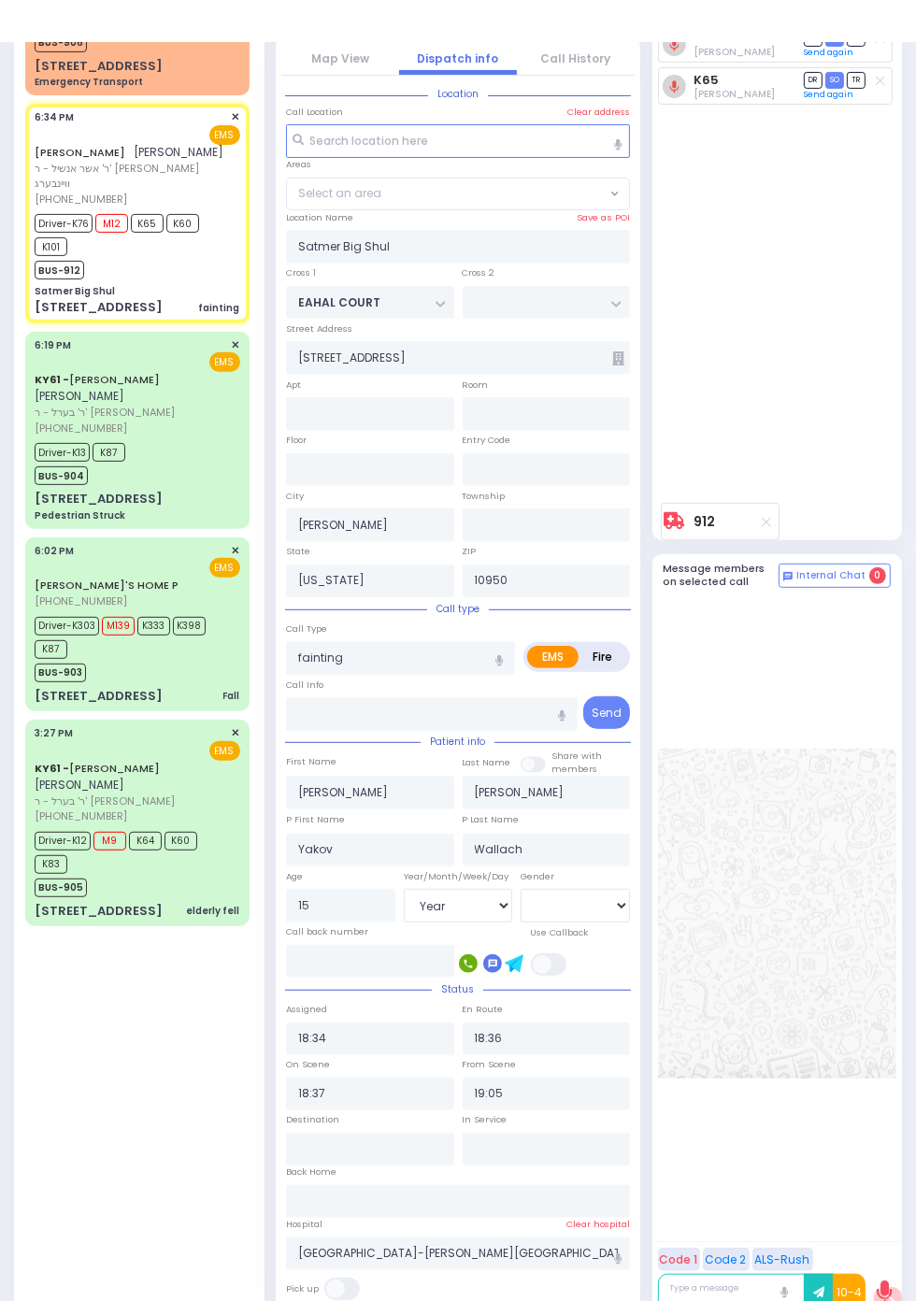
select select "SECTION 1"
